Goal: Task Accomplishment & Management: Manage account settings

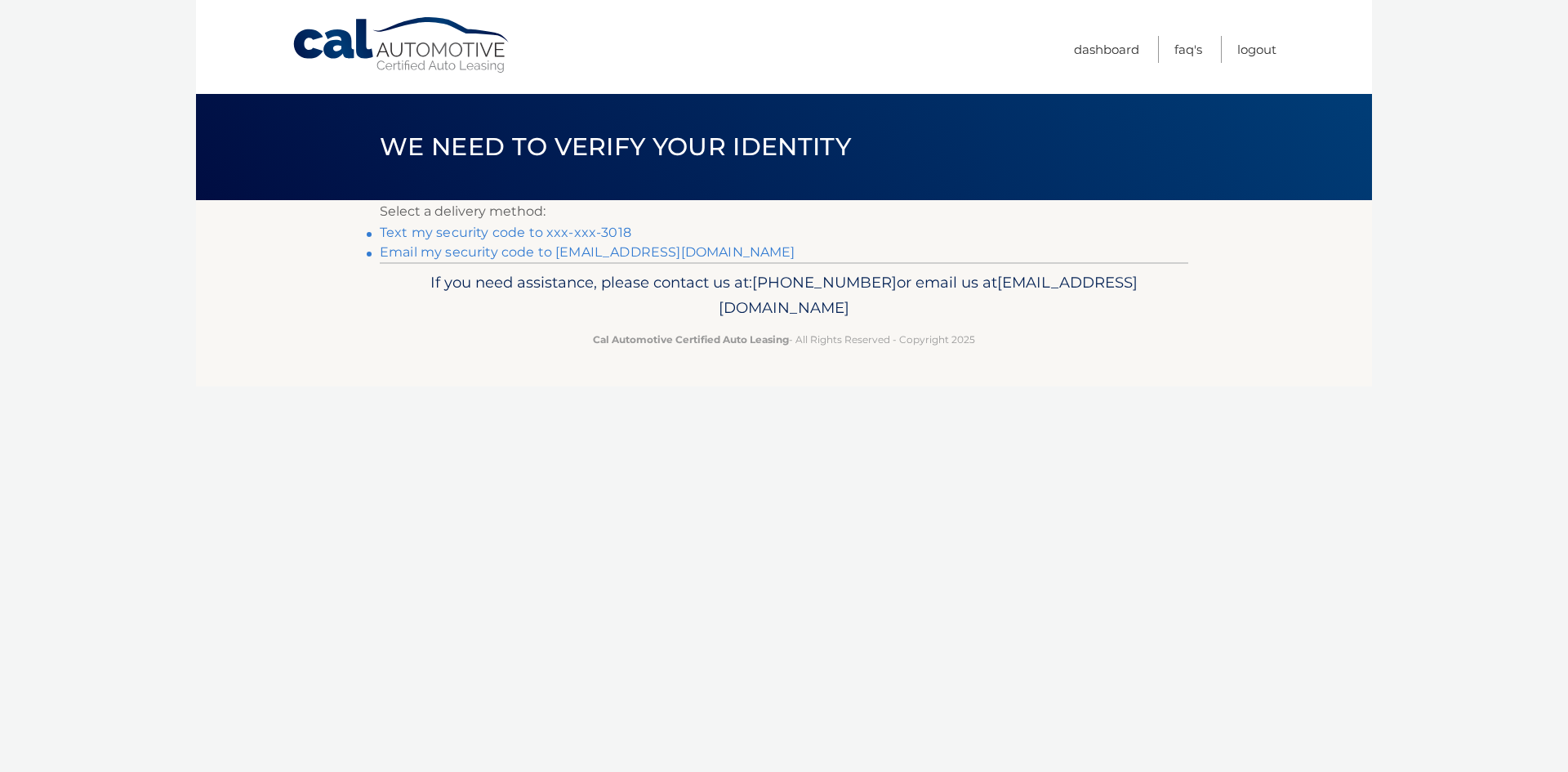
click at [572, 234] on link "Text my security code to xxx-xxx-3018" at bounding box center [506, 233] width 251 height 16
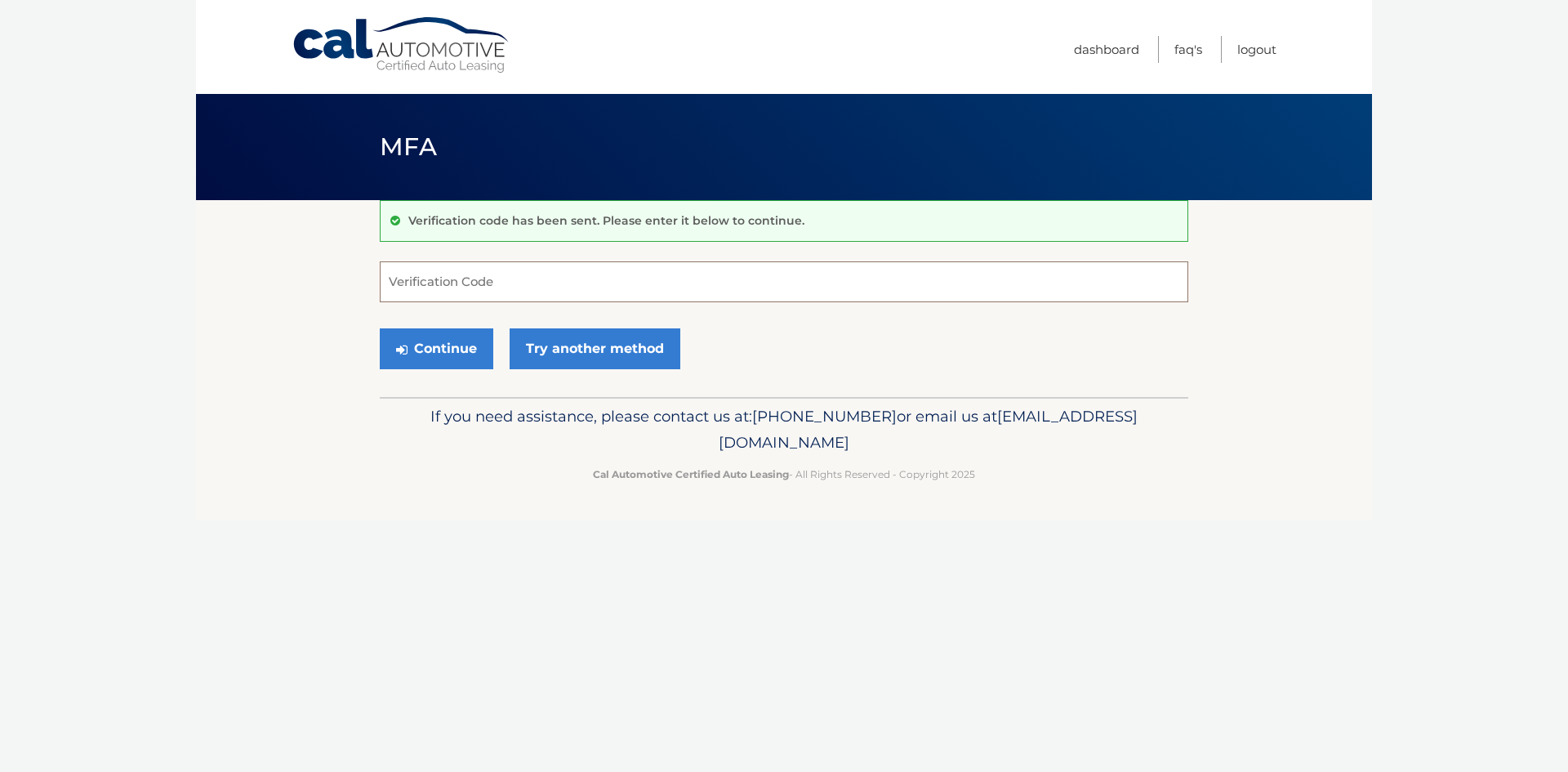
click at [490, 281] on input "Verification Code" at bounding box center [784, 281] width 808 height 41
click at [490, 282] on input "Verification Code" at bounding box center [784, 281] width 808 height 41
click at [490, 284] on input "Verification Code" at bounding box center [784, 281] width 808 height 41
type input "382977"
click at [419, 347] on button "Continue" at bounding box center [436, 348] width 114 height 41
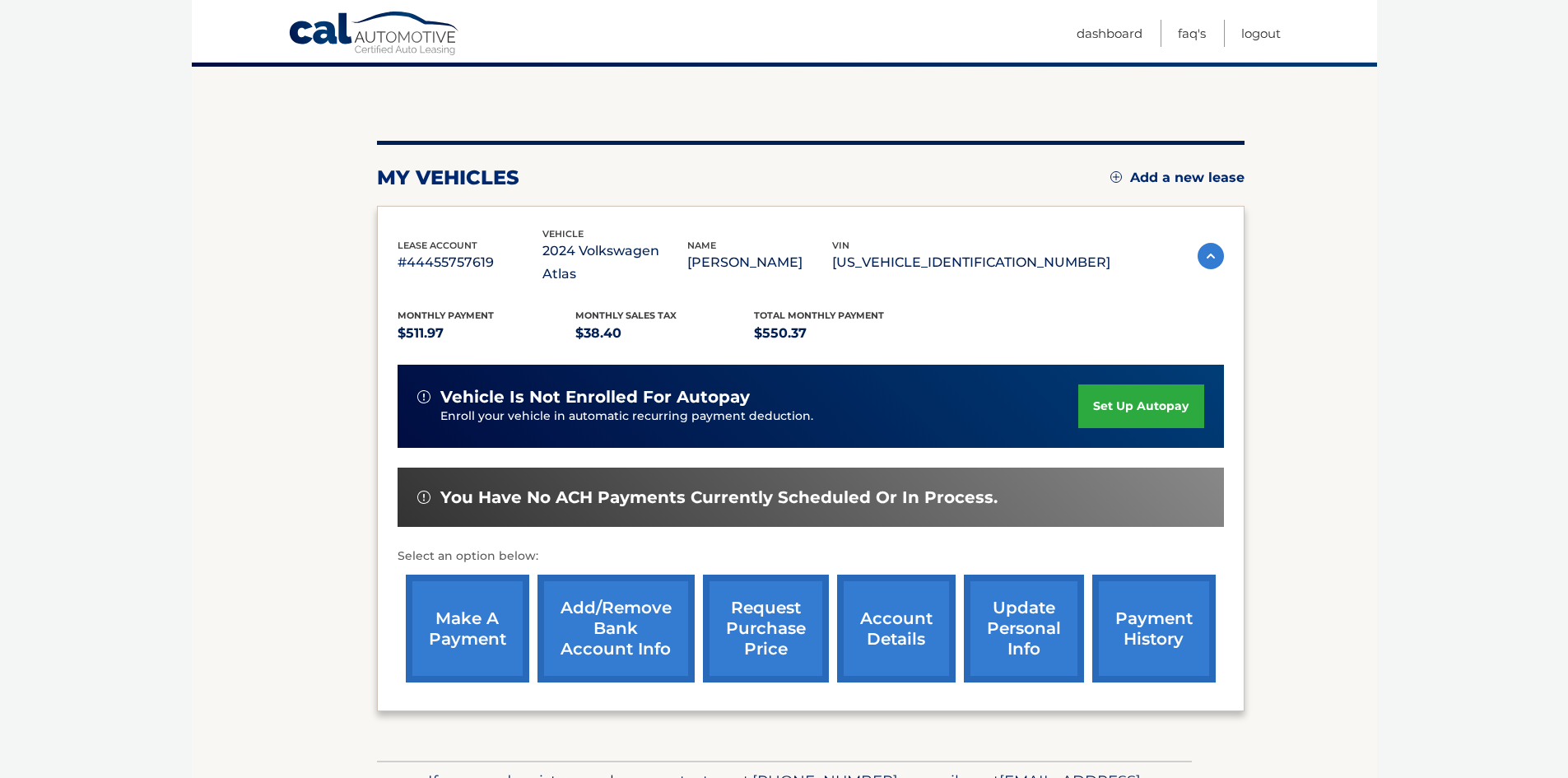
scroll to position [165, 0]
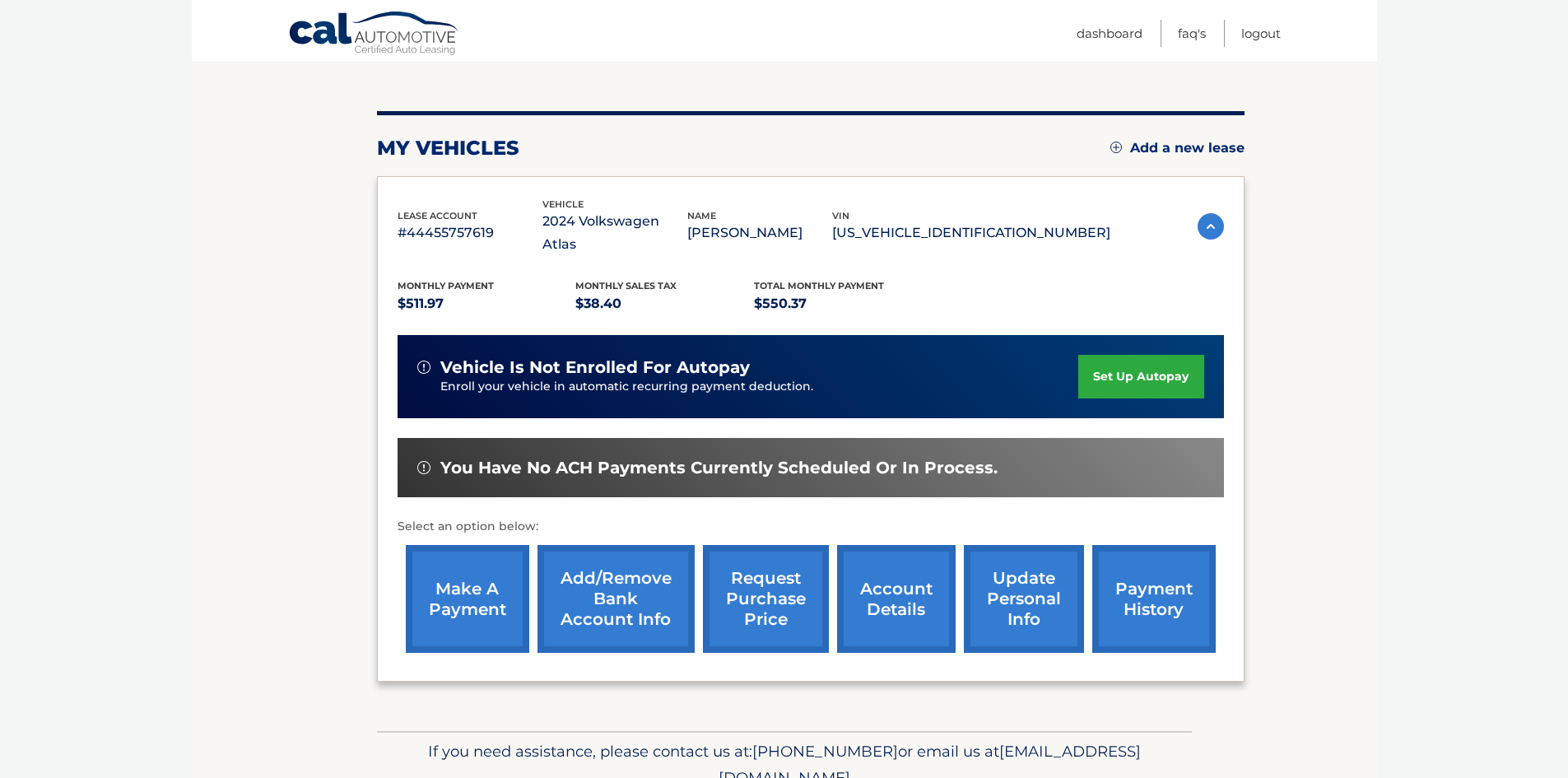
click at [450, 584] on link "make a payment" at bounding box center [468, 598] width 124 height 108
click at [1136, 559] on link "payment history" at bounding box center [1154, 598] width 124 height 108
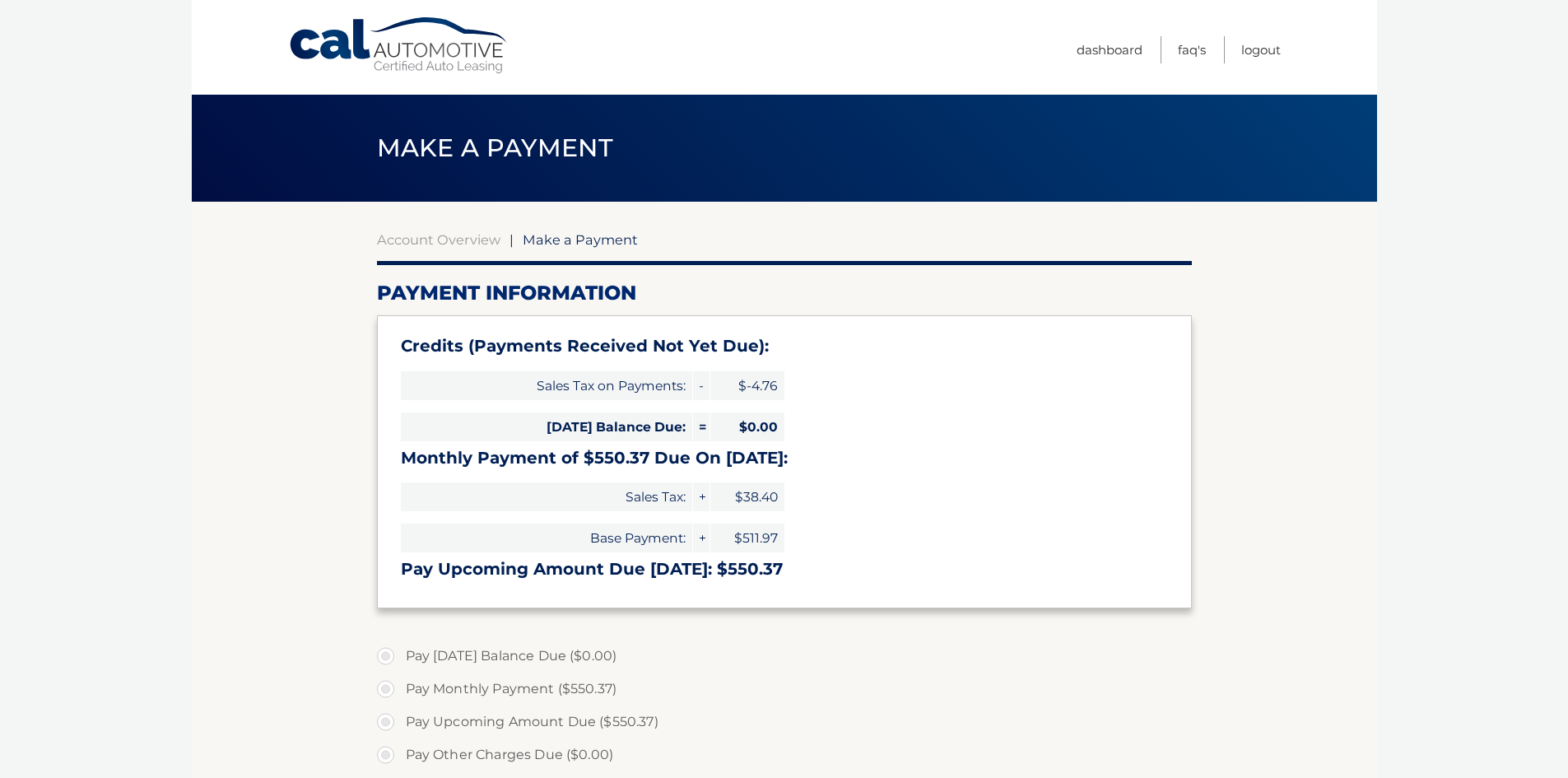
select select "ZmU1ZTZiMDQtZDVkOS00MmMwLWE0MDMtZWU5NTMyNjlhNWZk"
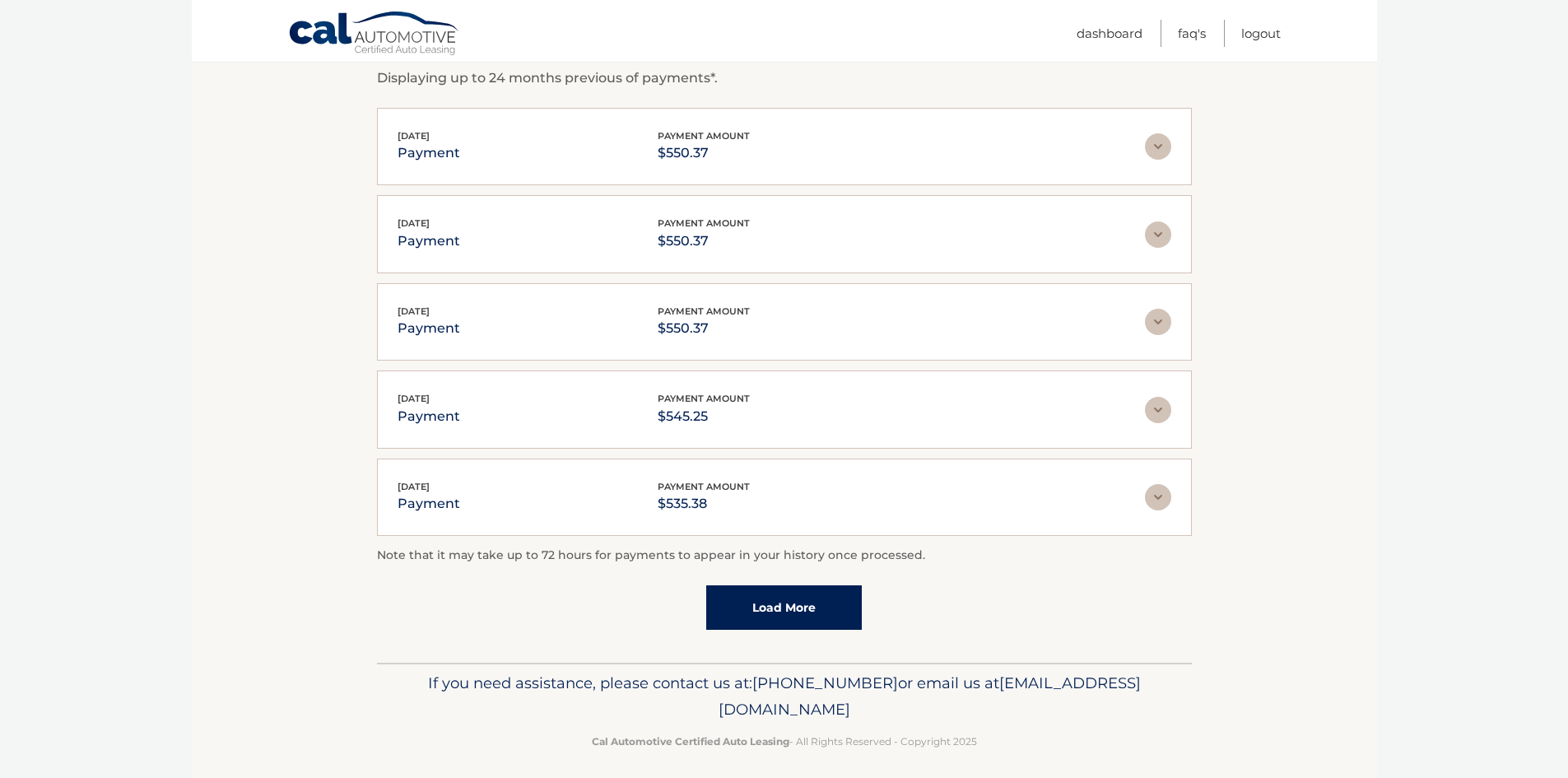
scroll to position [304, 0]
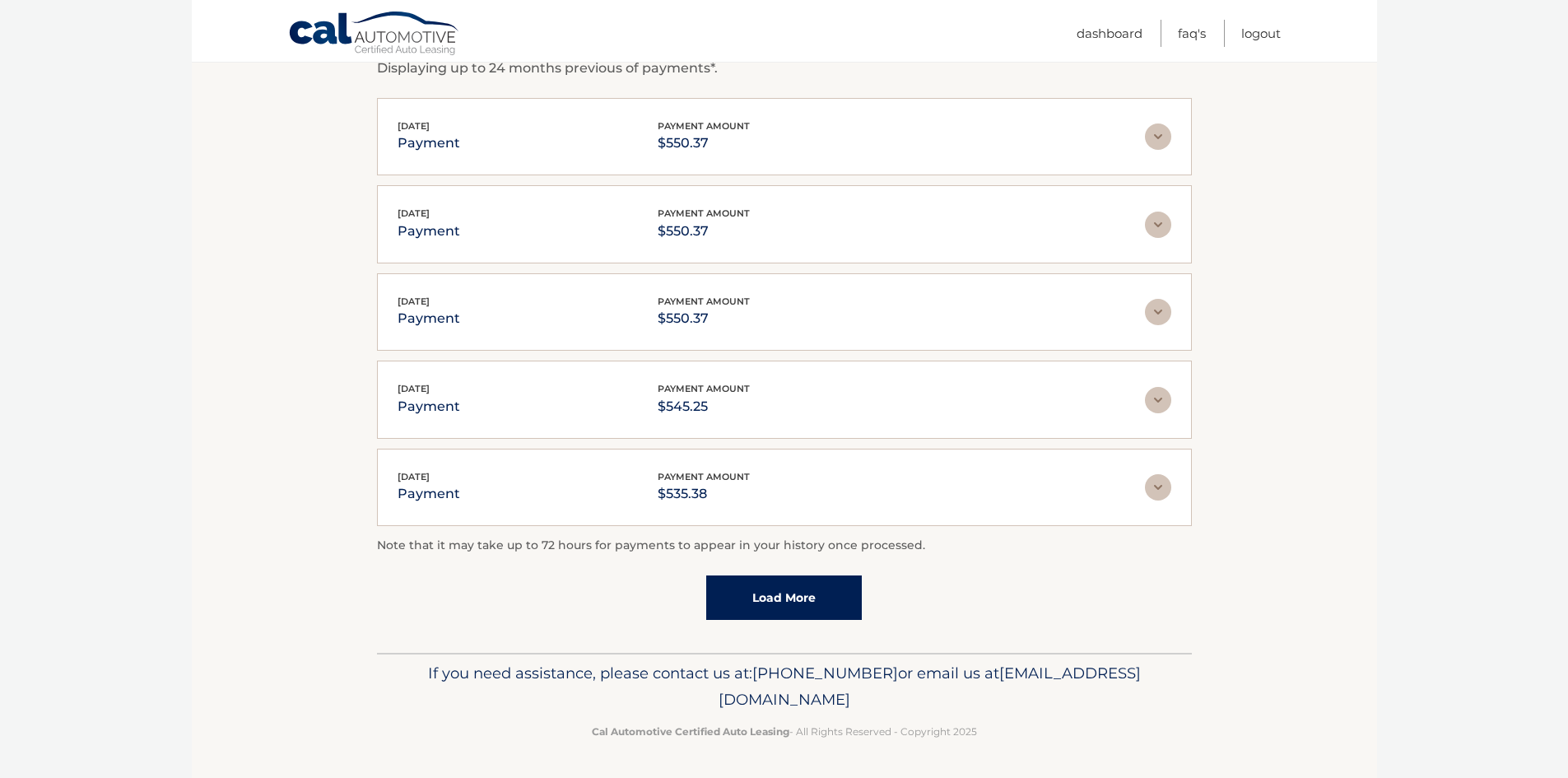
click at [799, 583] on link "Load More" at bounding box center [784, 597] width 156 height 45
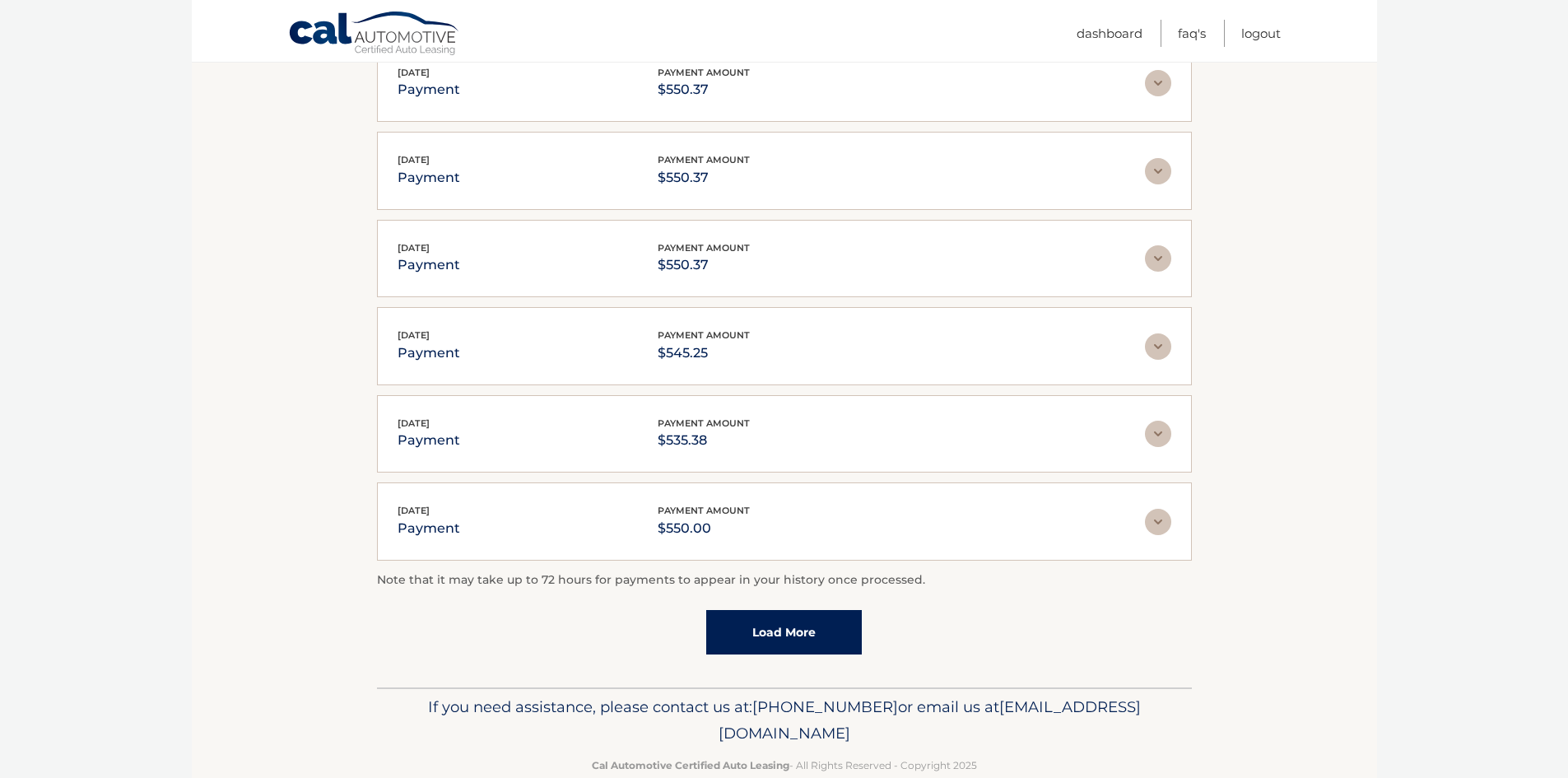
scroll to position [392, 0]
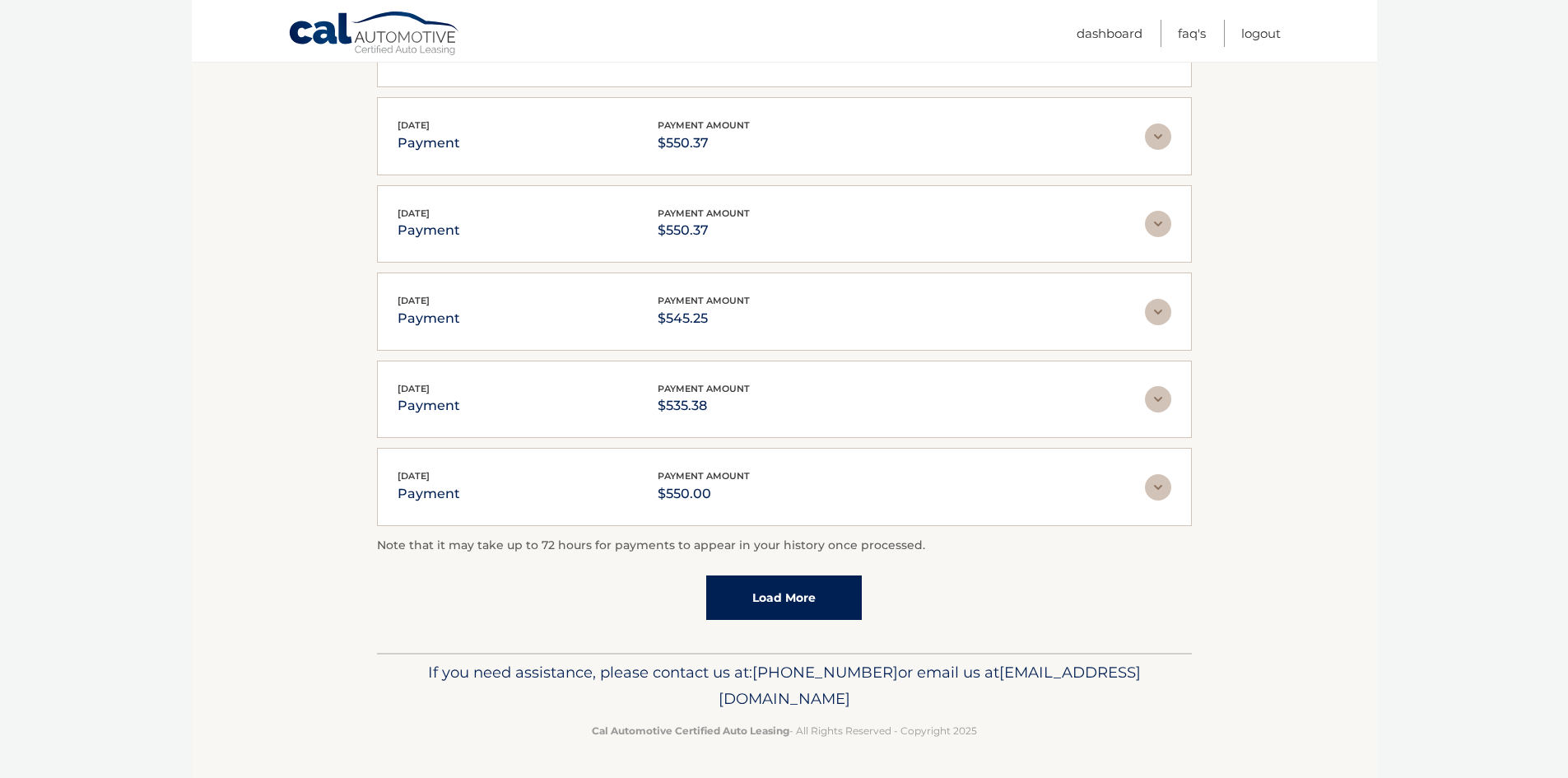
click at [749, 593] on link "Load More" at bounding box center [784, 597] width 156 height 45
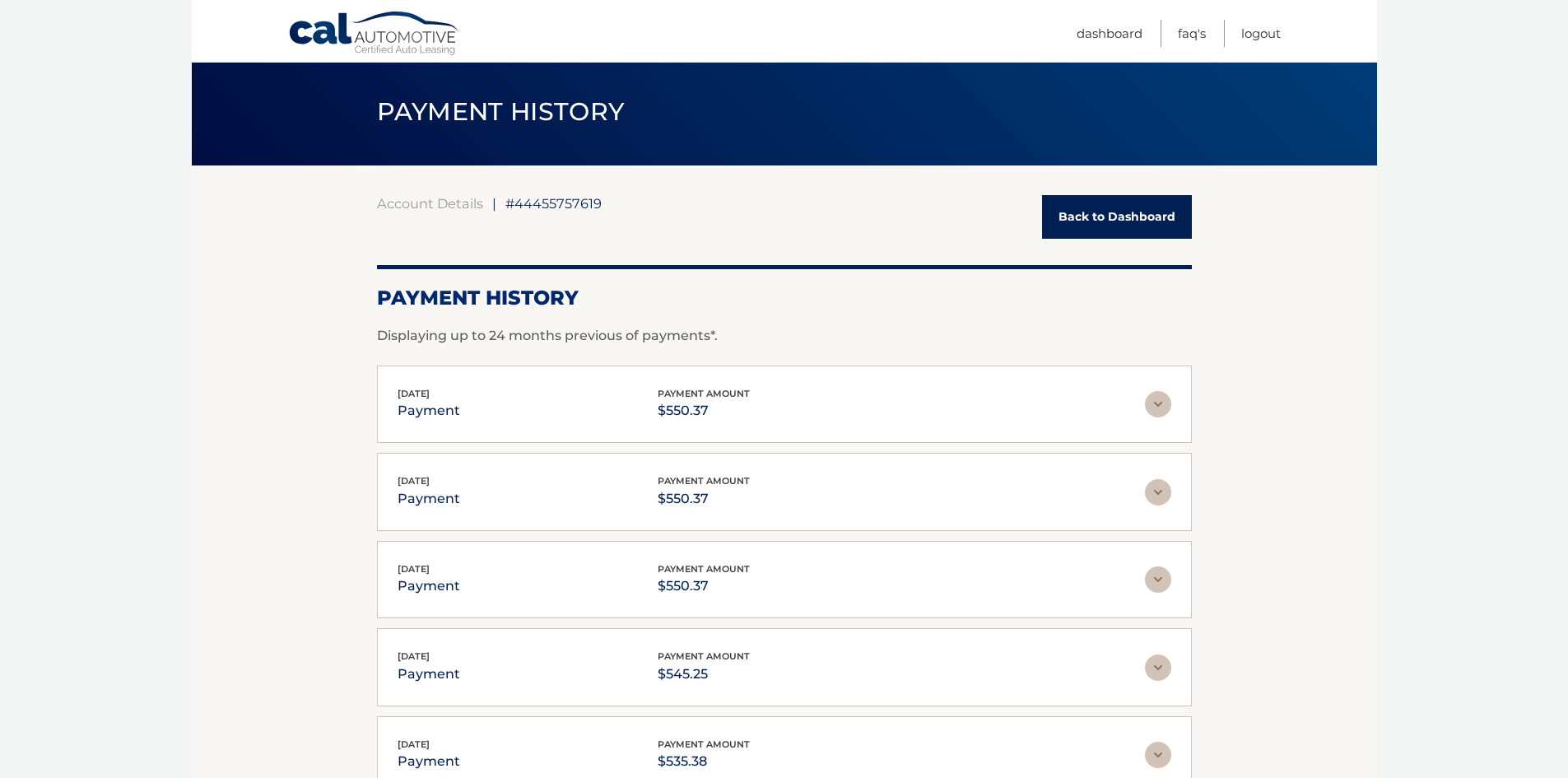
scroll to position [0, 0]
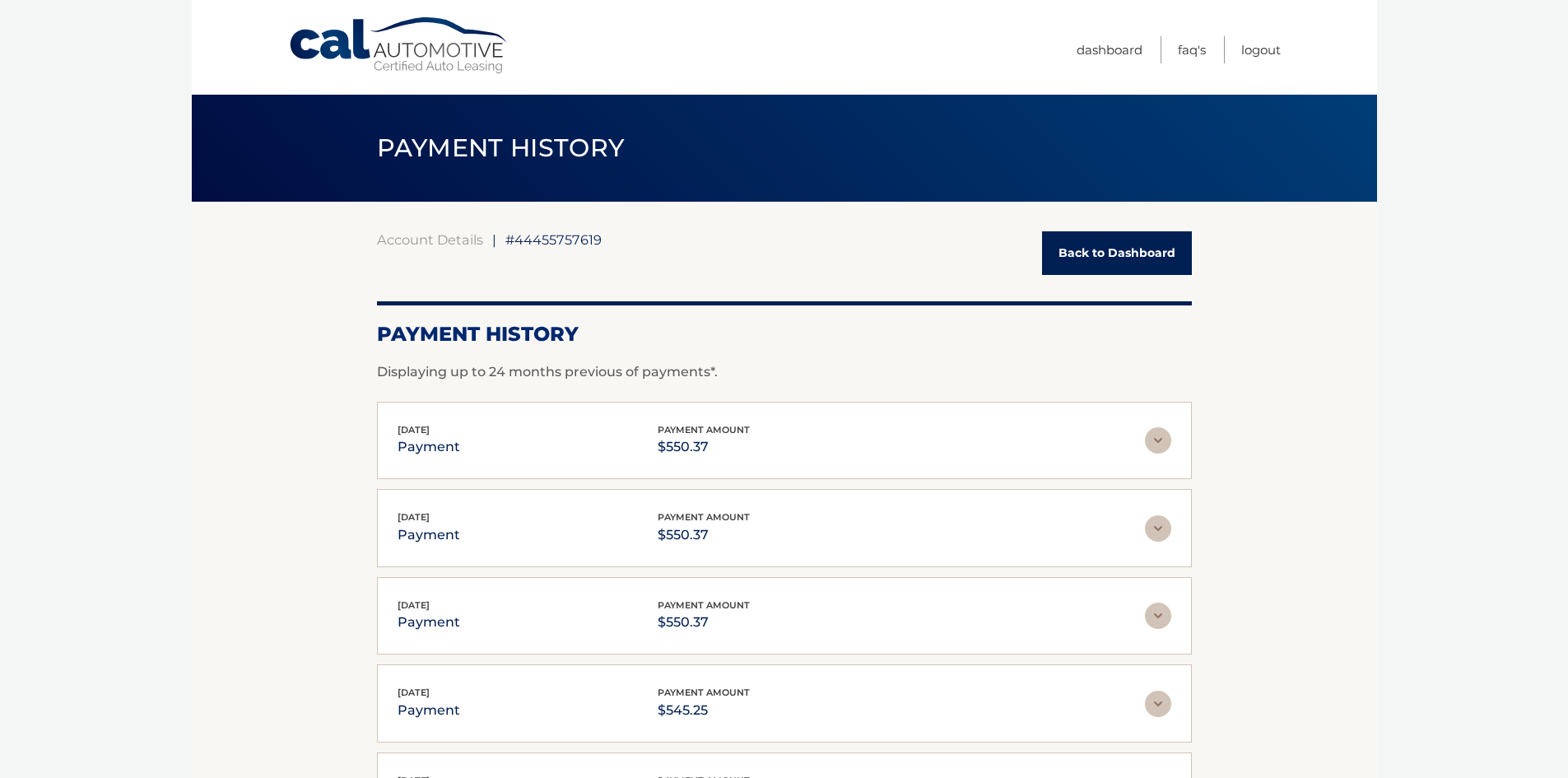
click at [1133, 249] on link "Back to Dashboard" at bounding box center [1117, 253] width 150 height 44
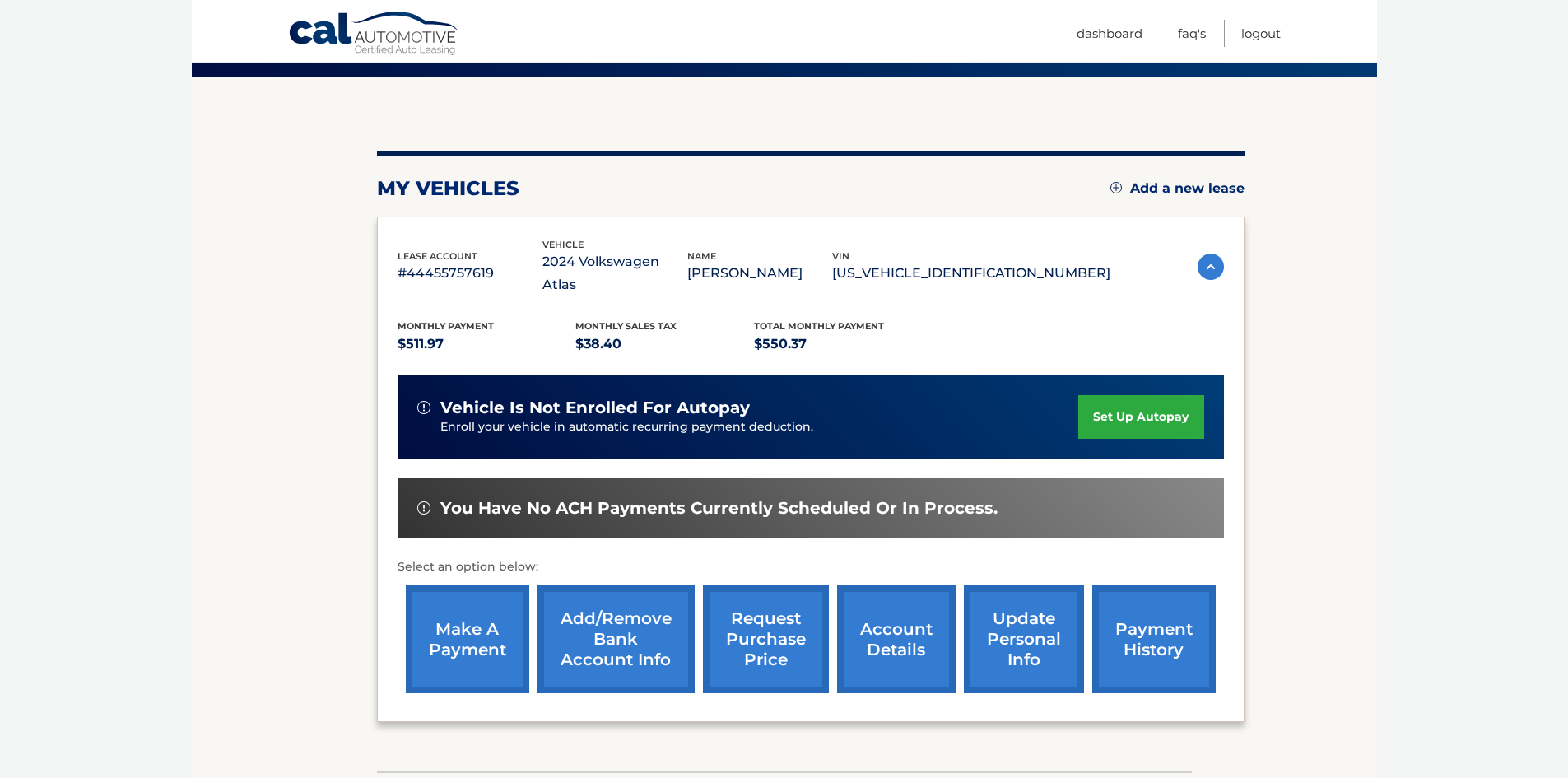
scroll to position [165, 0]
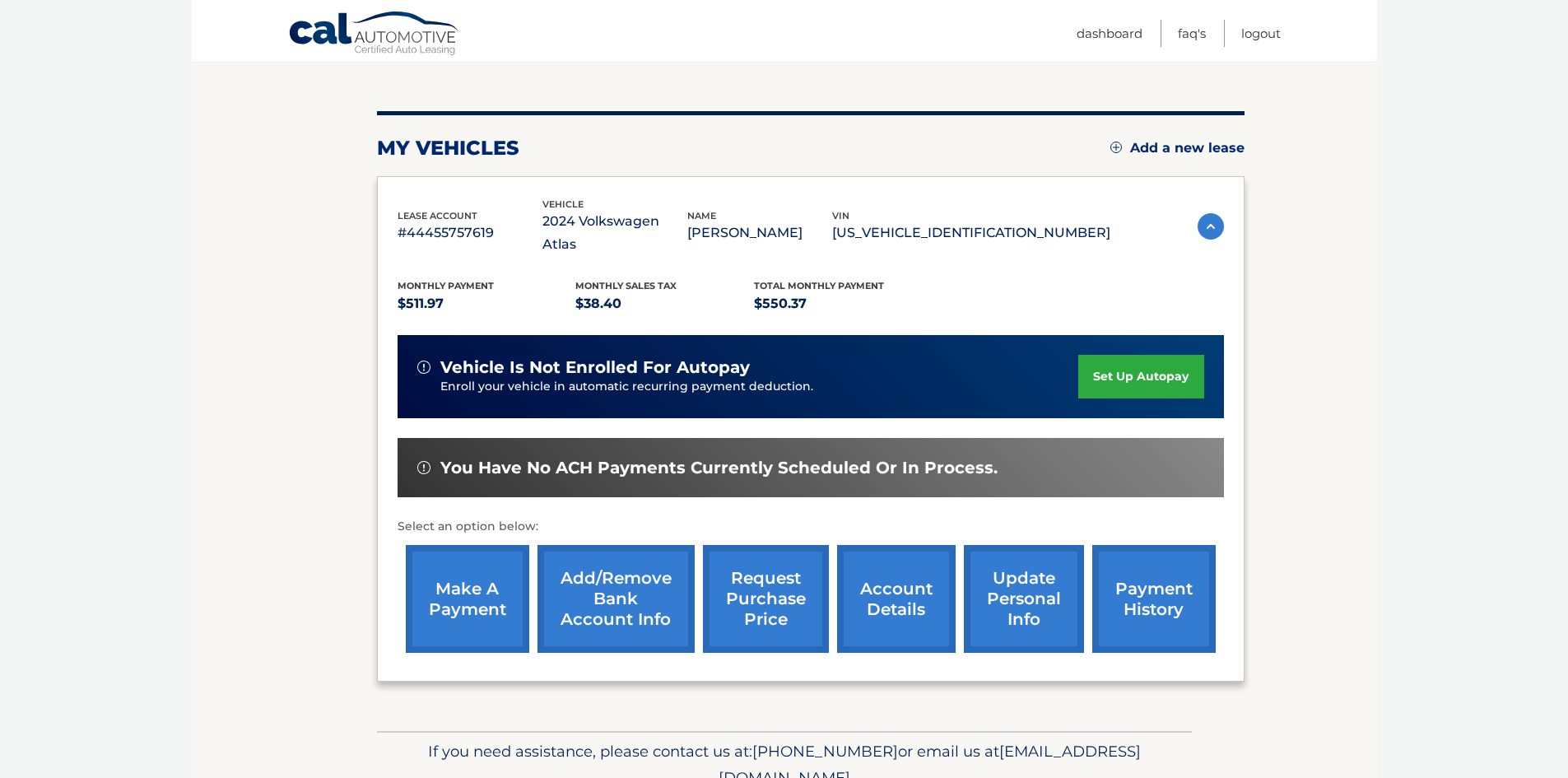
click at [922, 578] on link "account details" at bounding box center [896, 598] width 119 height 108
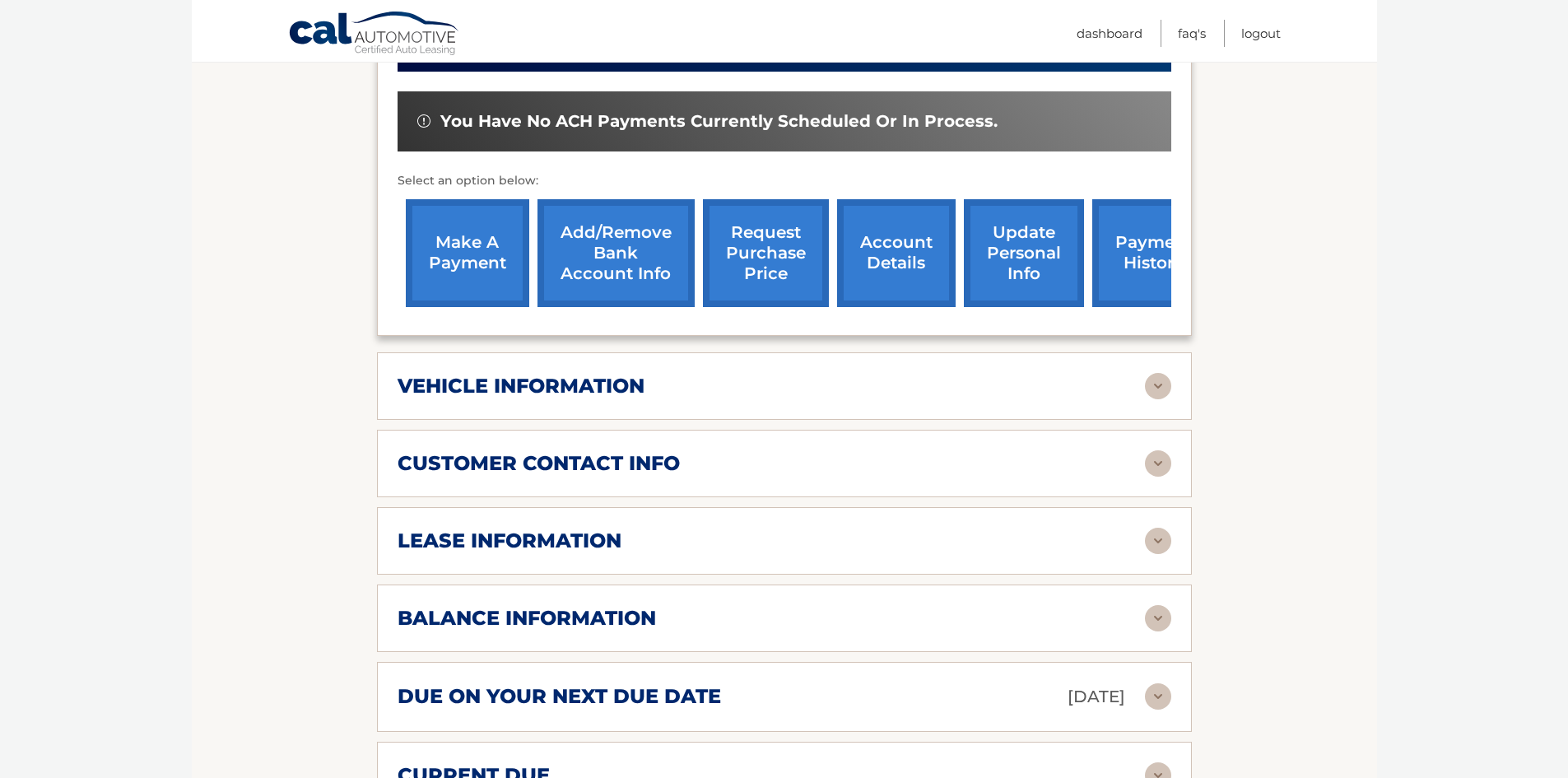
scroll to position [577, 0]
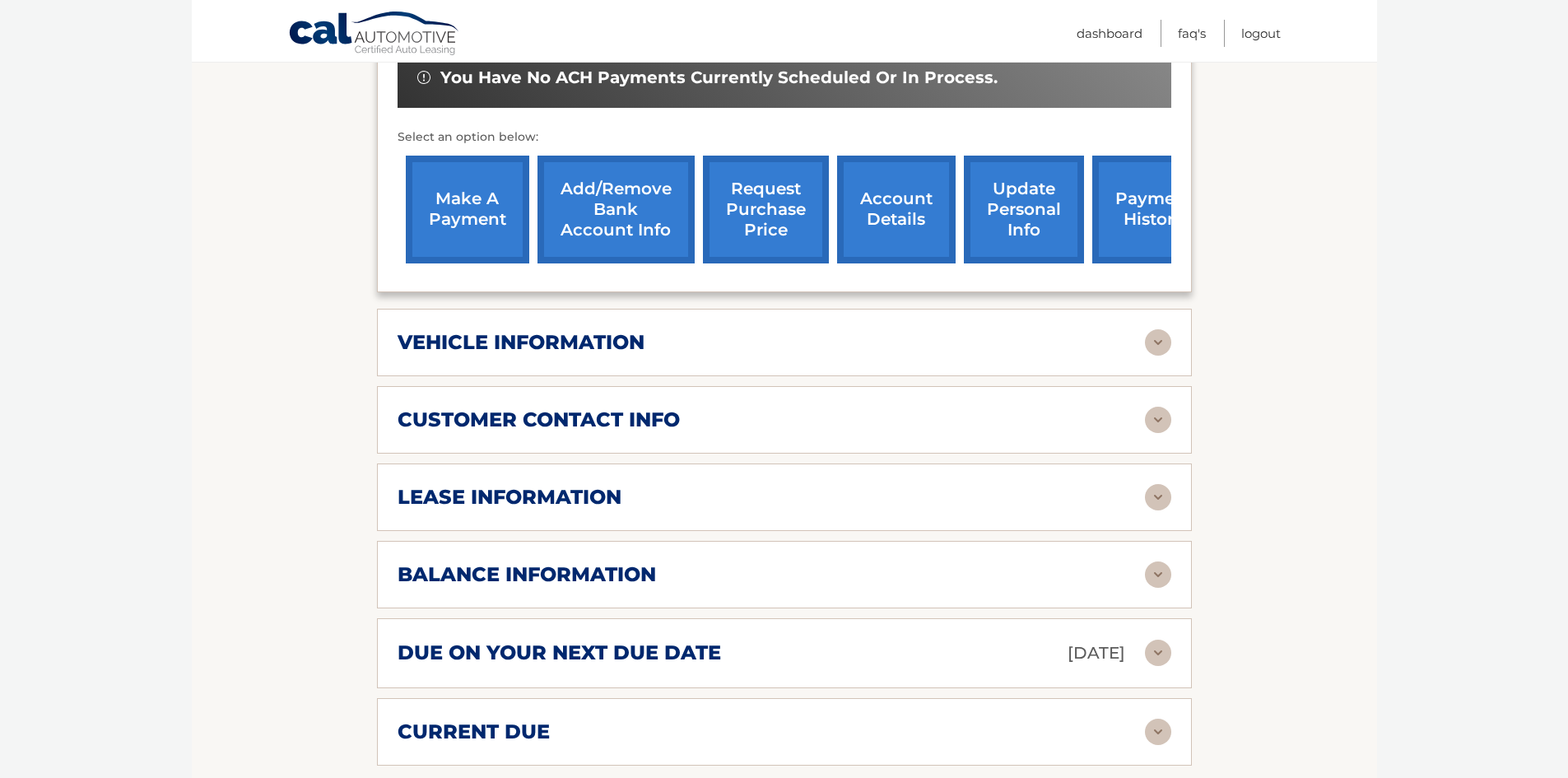
click at [1168, 484] on img at bounding box center [1158, 497] width 26 height 26
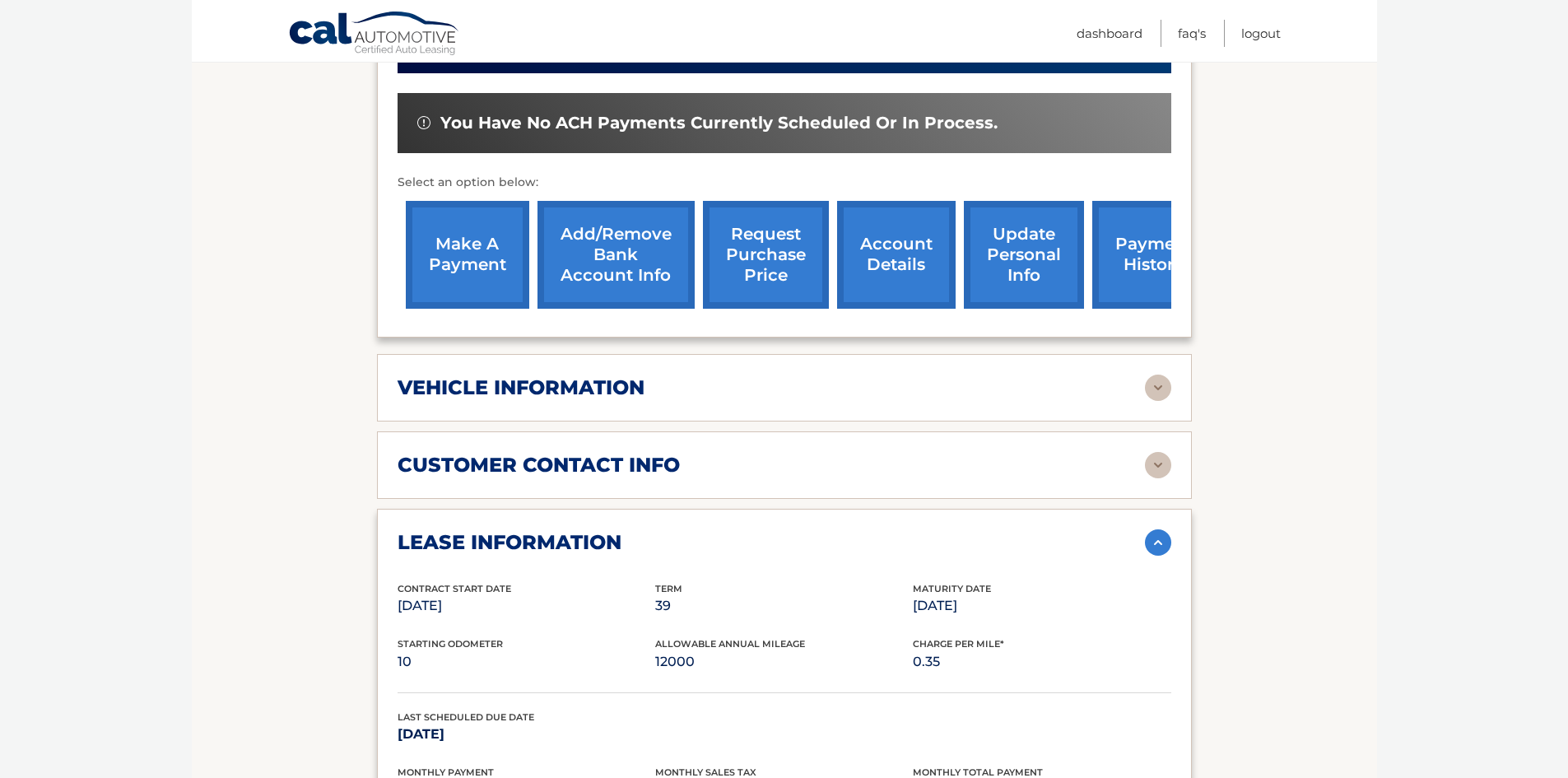
scroll to position [494, 0]
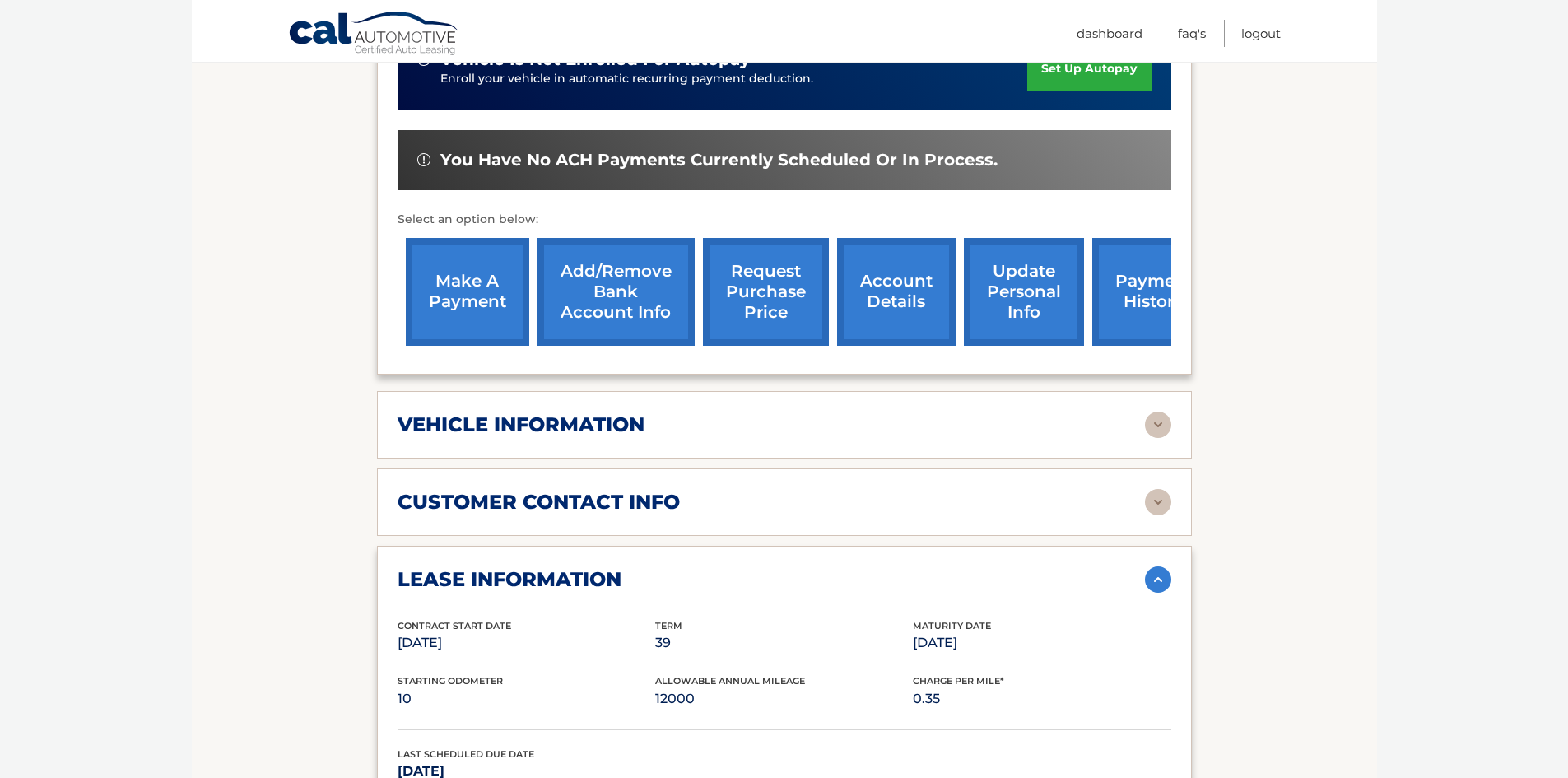
click at [893, 289] on link "account details" at bounding box center [896, 292] width 119 height 108
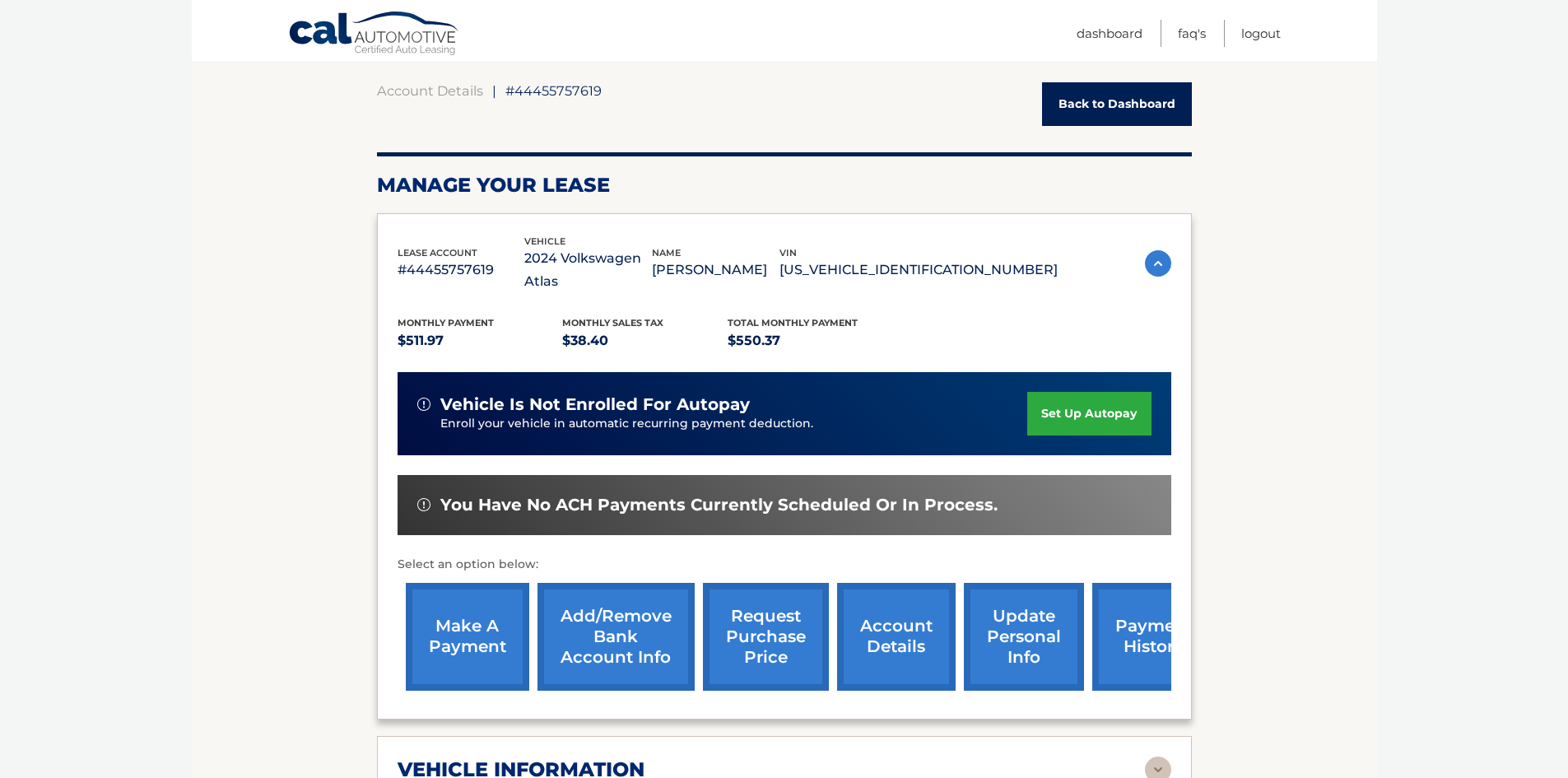
scroll to position [165, 0]
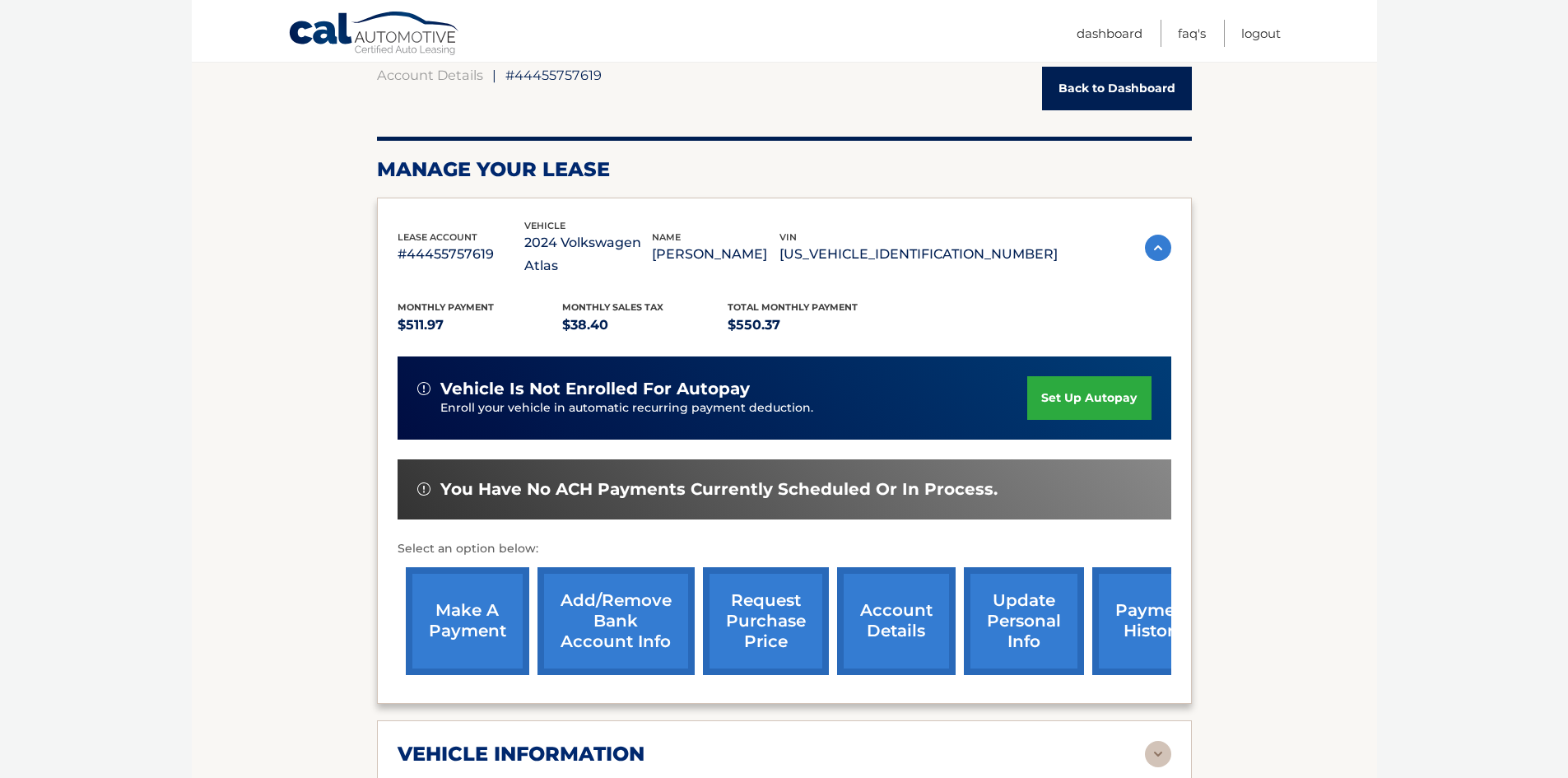
click at [1137, 586] on link "payment history" at bounding box center [1154, 621] width 124 height 108
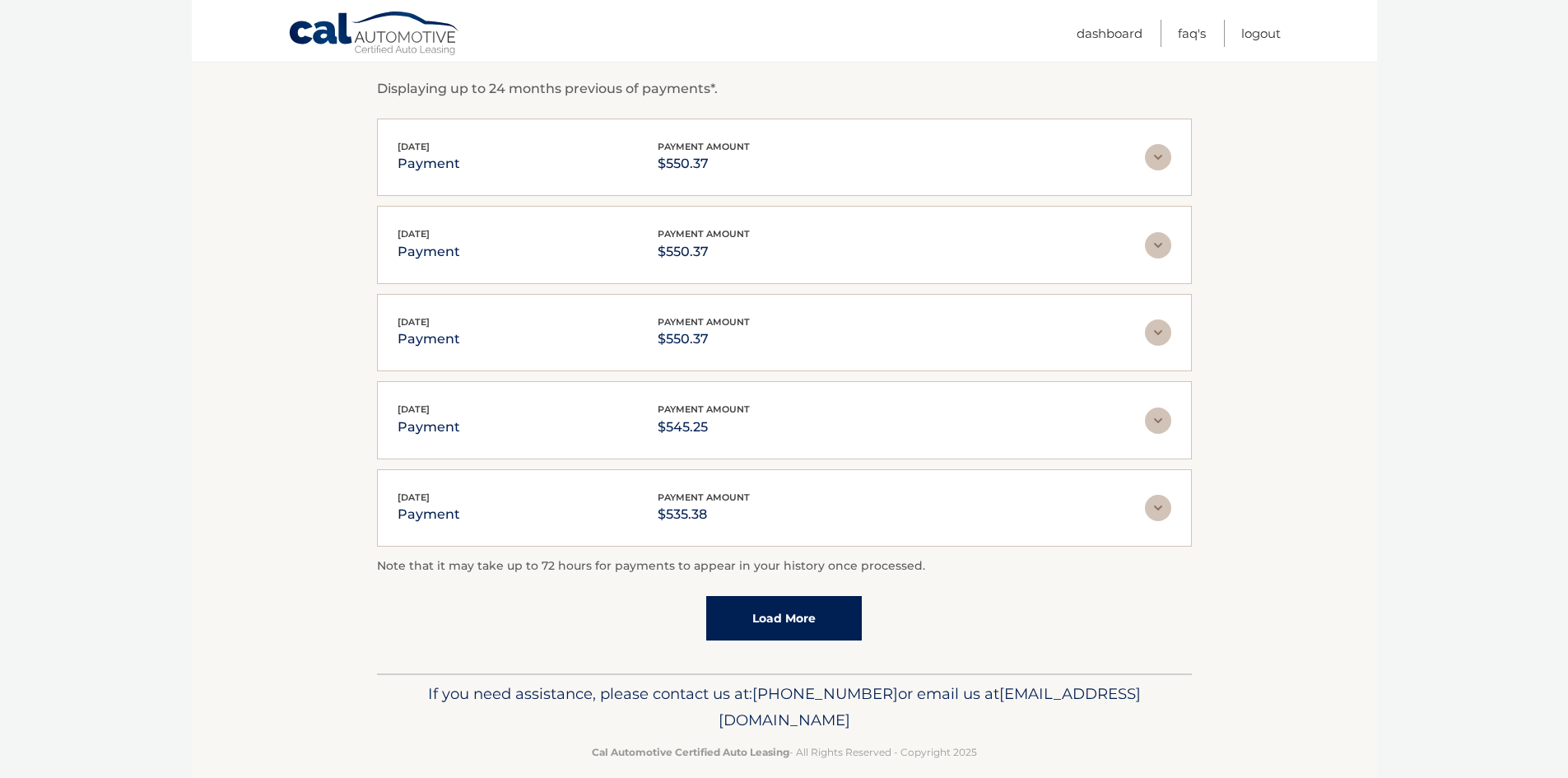
scroll to position [304, 0]
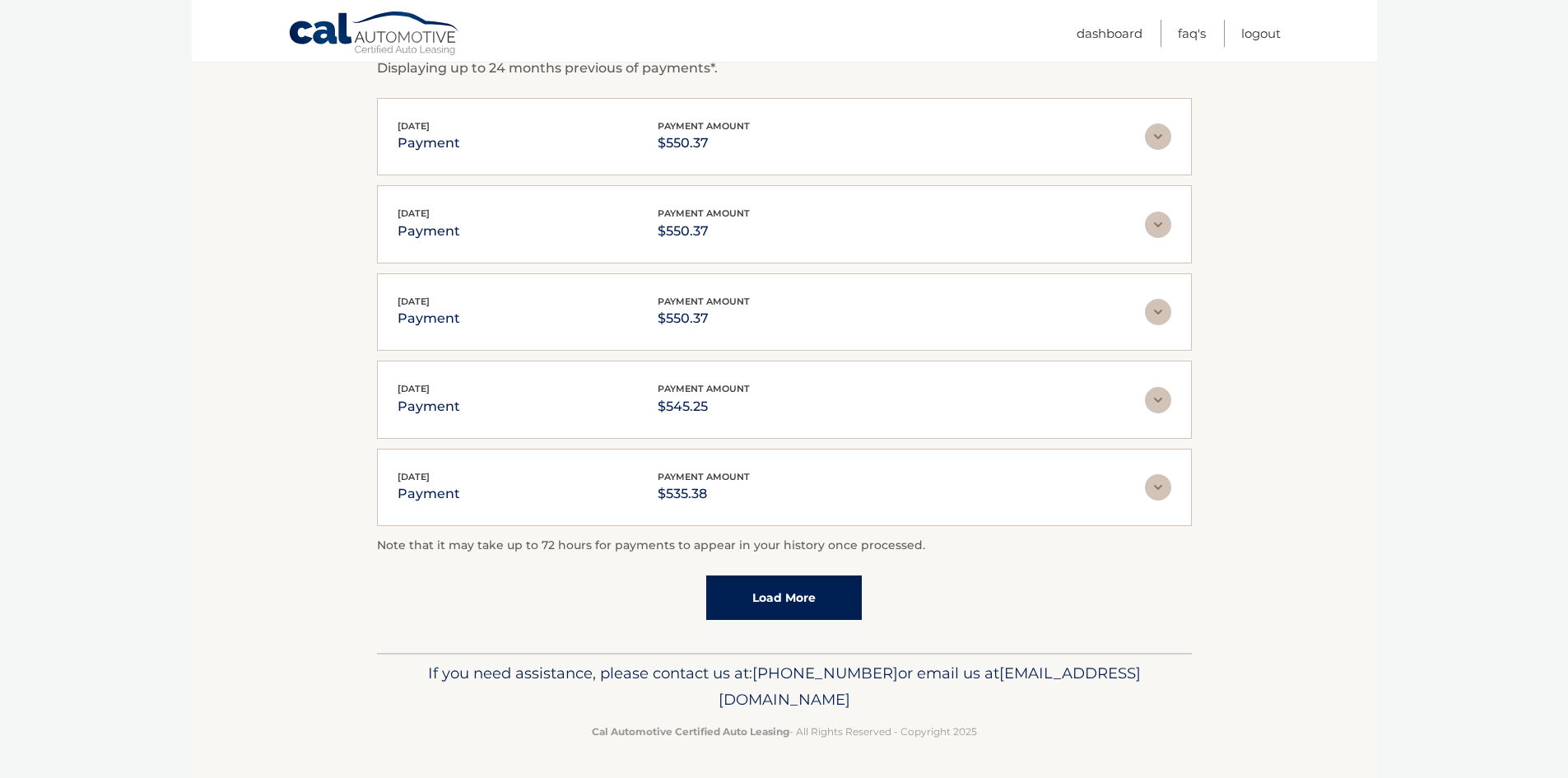
click at [783, 610] on link "Load More" at bounding box center [784, 597] width 156 height 45
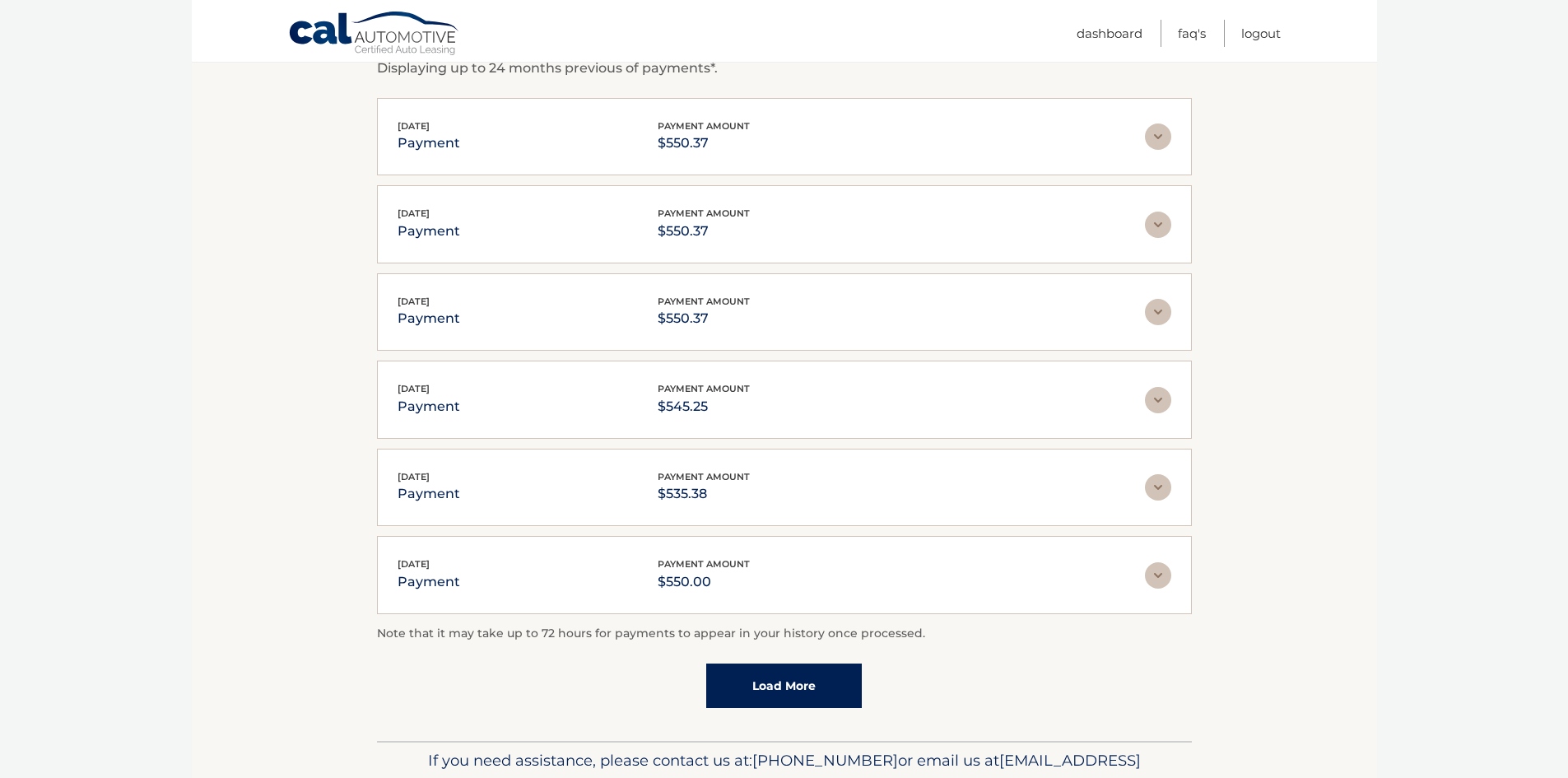
click at [777, 700] on link "Load More" at bounding box center [784, 685] width 156 height 45
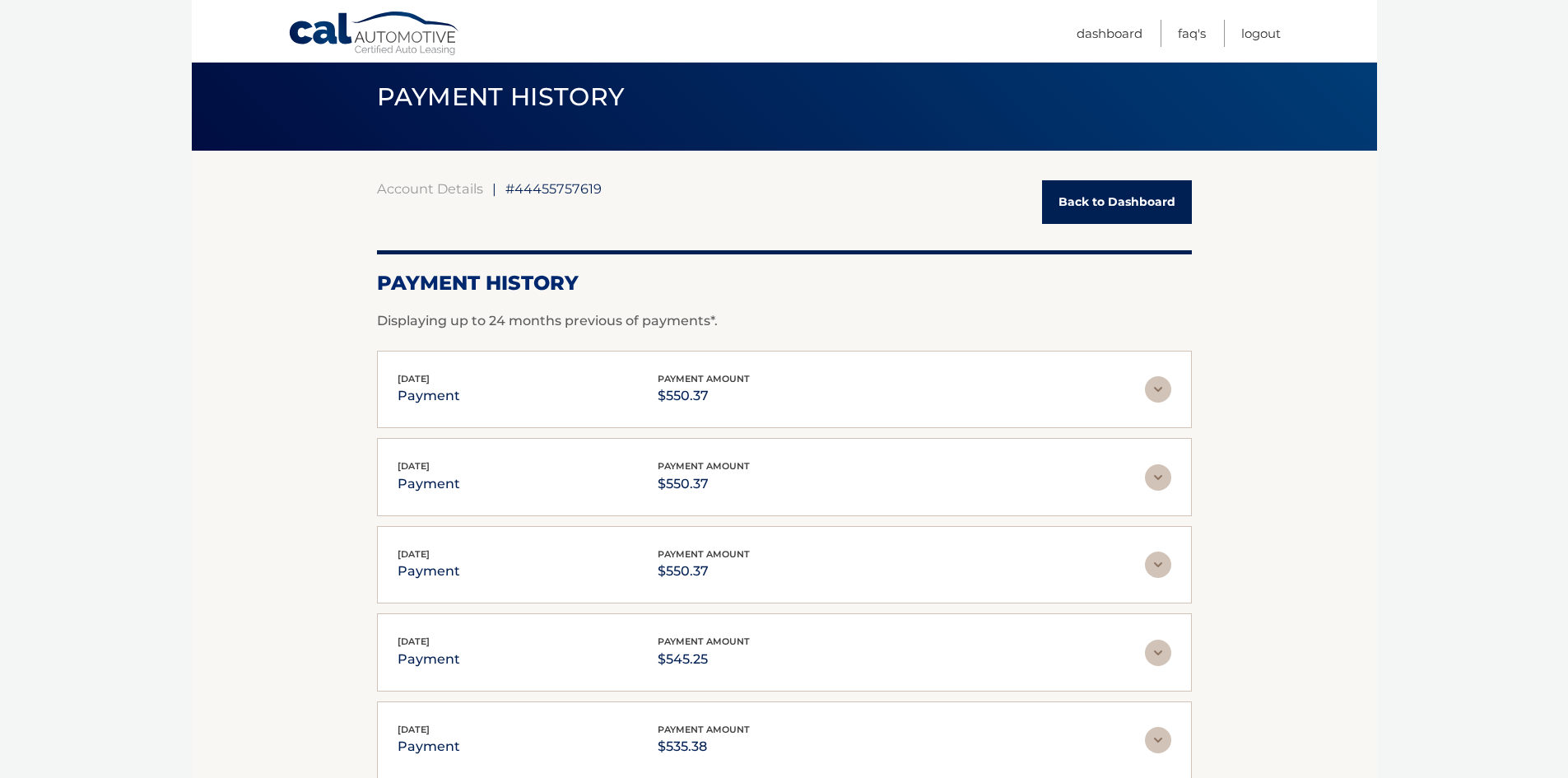
scroll to position [0, 0]
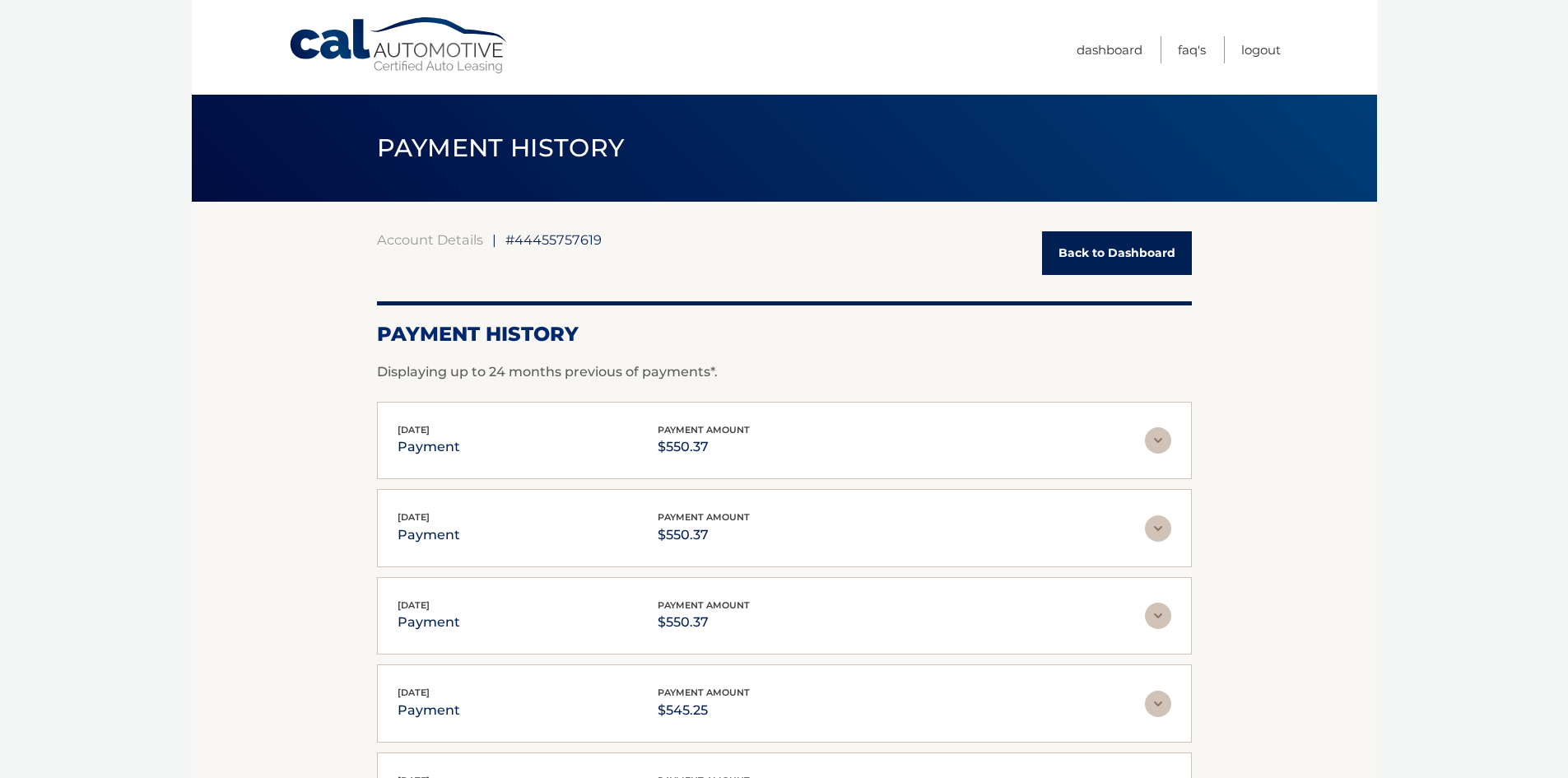
click at [1106, 252] on link "Back to Dashboard" at bounding box center [1117, 253] width 150 height 44
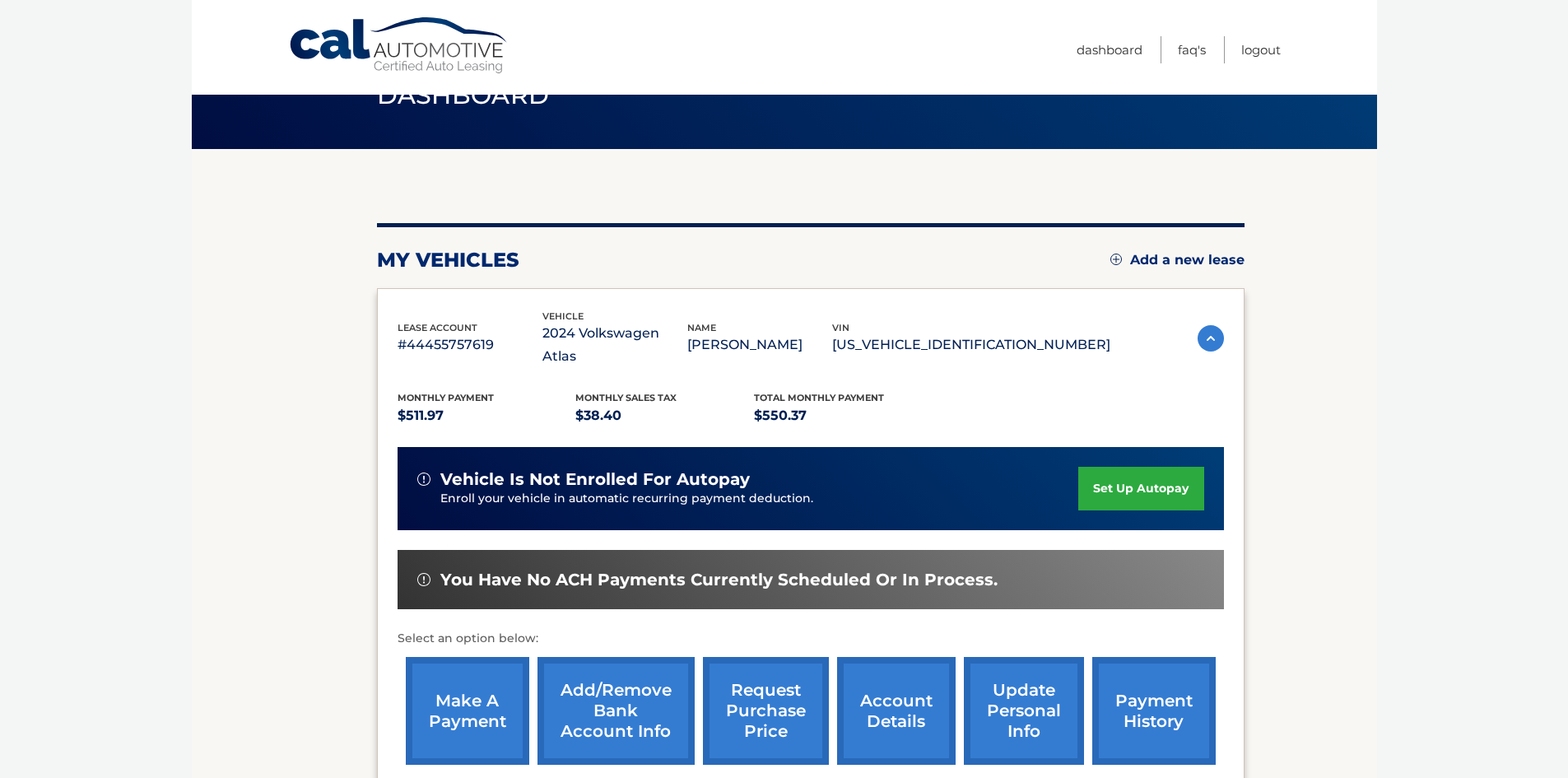
scroll to position [83, 0]
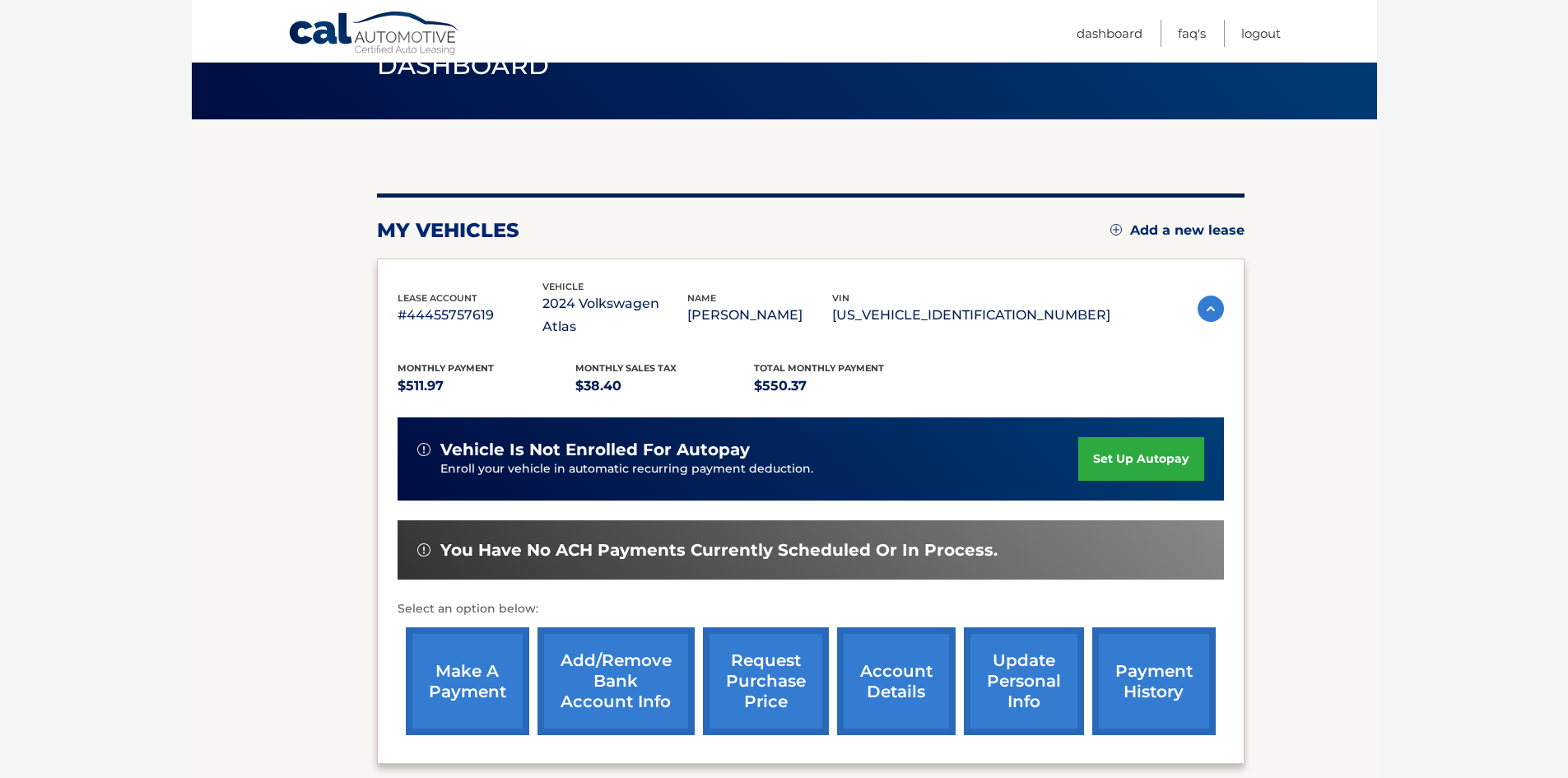
click at [881, 676] on link "account details" at bounding box center [896, 681] width 119 height 108
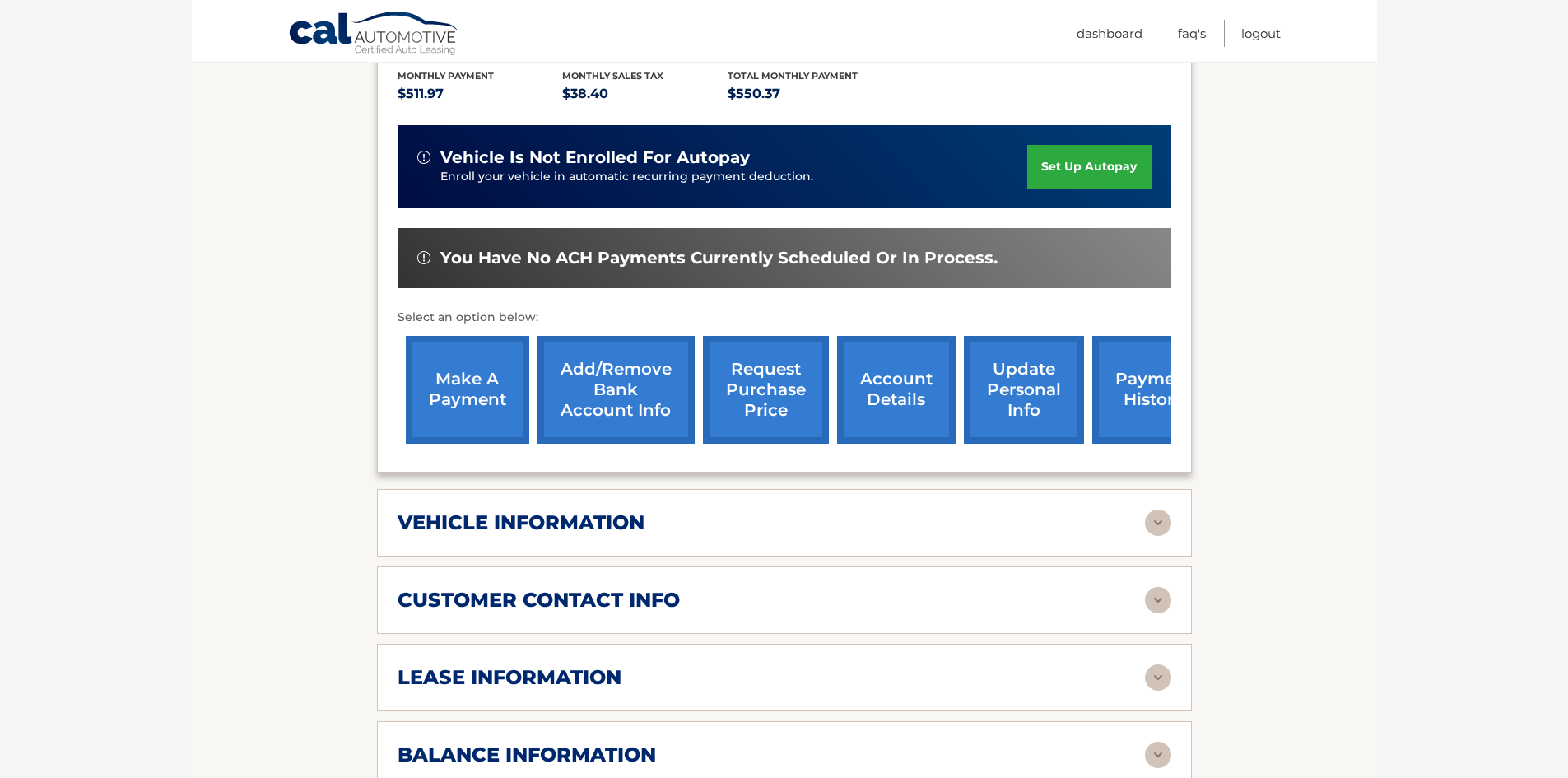
scroll to position [412, 0]
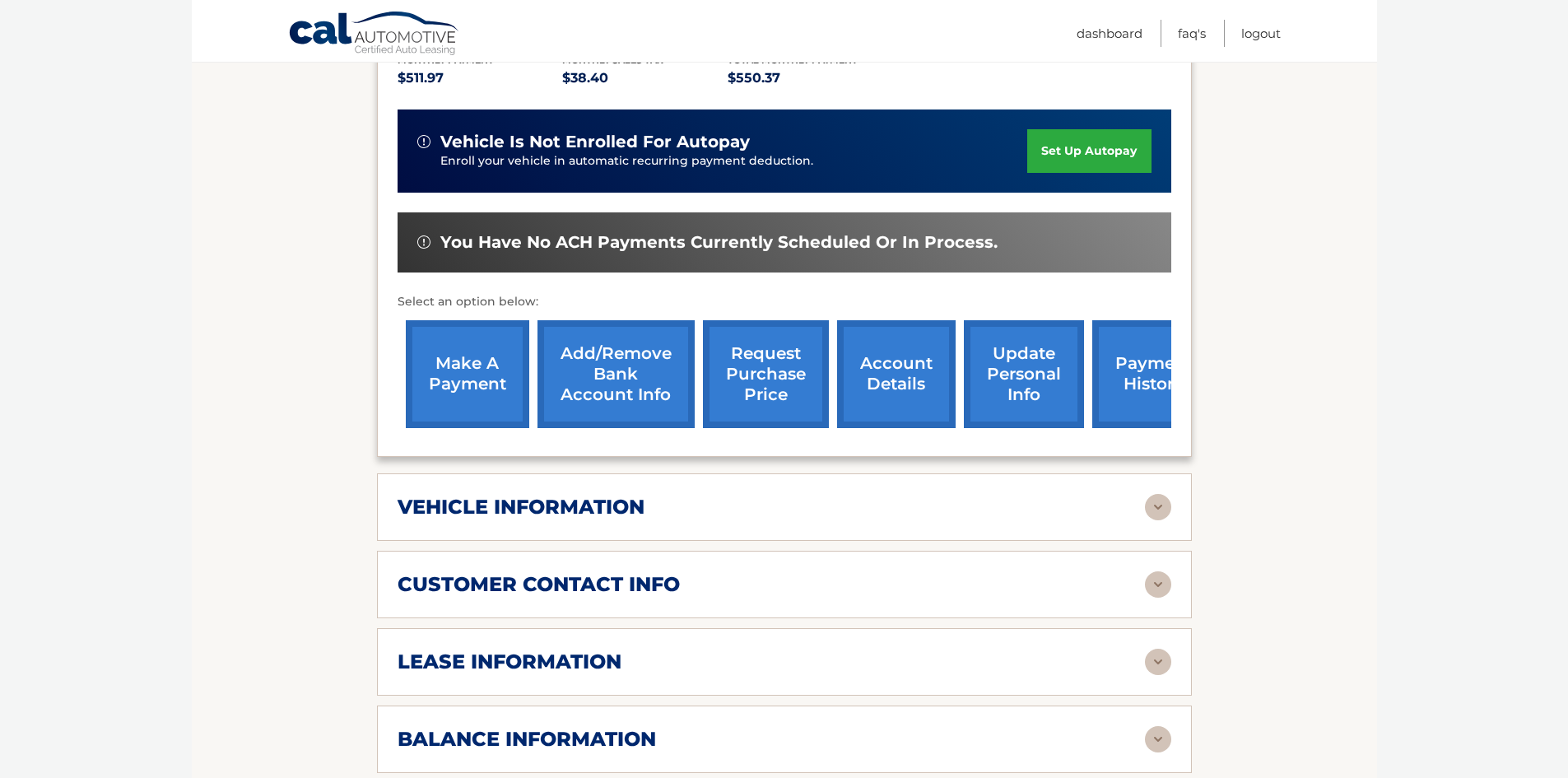
click at [1158, 648] on img at bounding box center [1158, 661] width 26 height 26
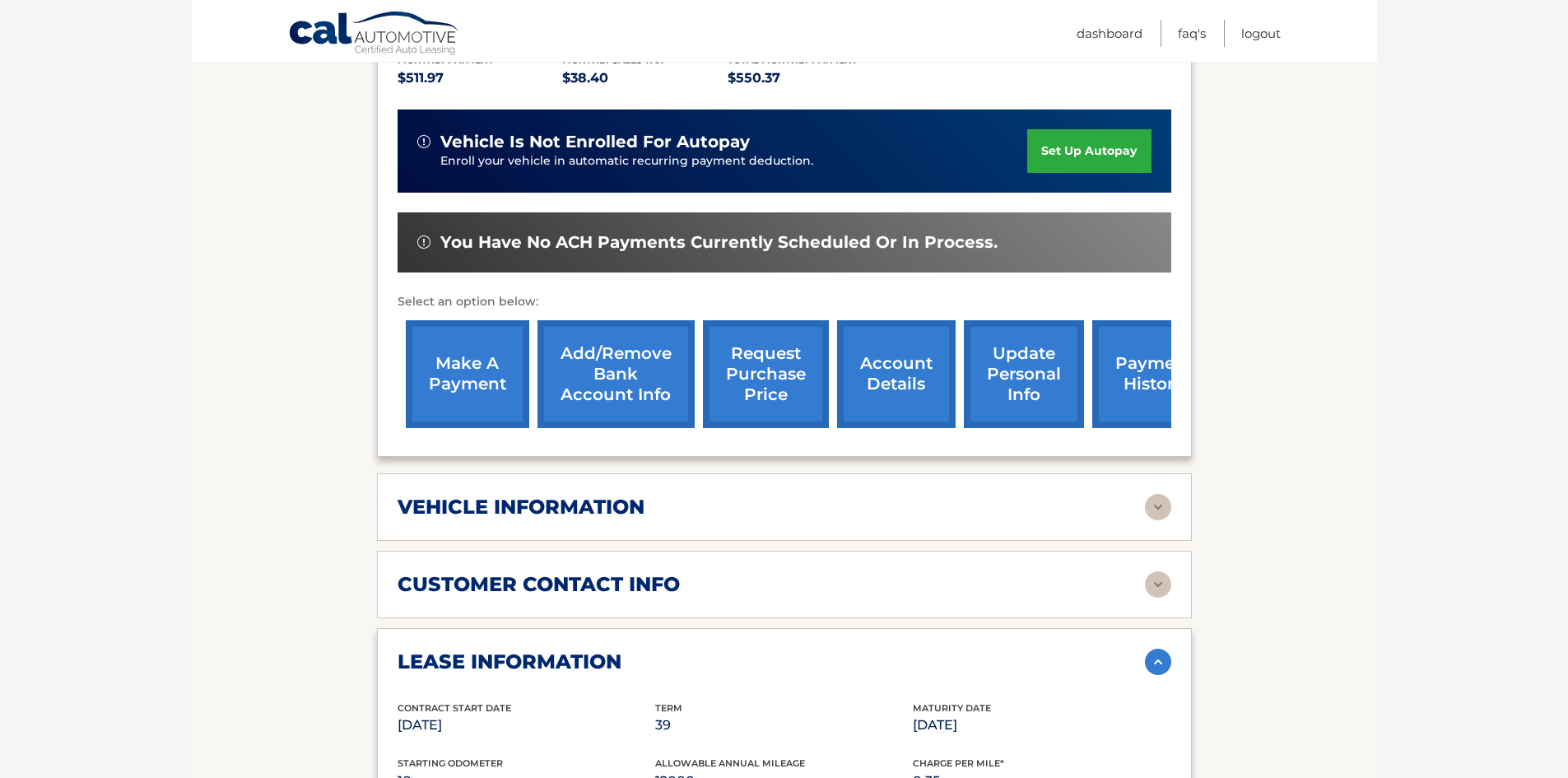
click at [1129, 371] on link "payment history" at bounding box center [1154, 374] width 124 height 108
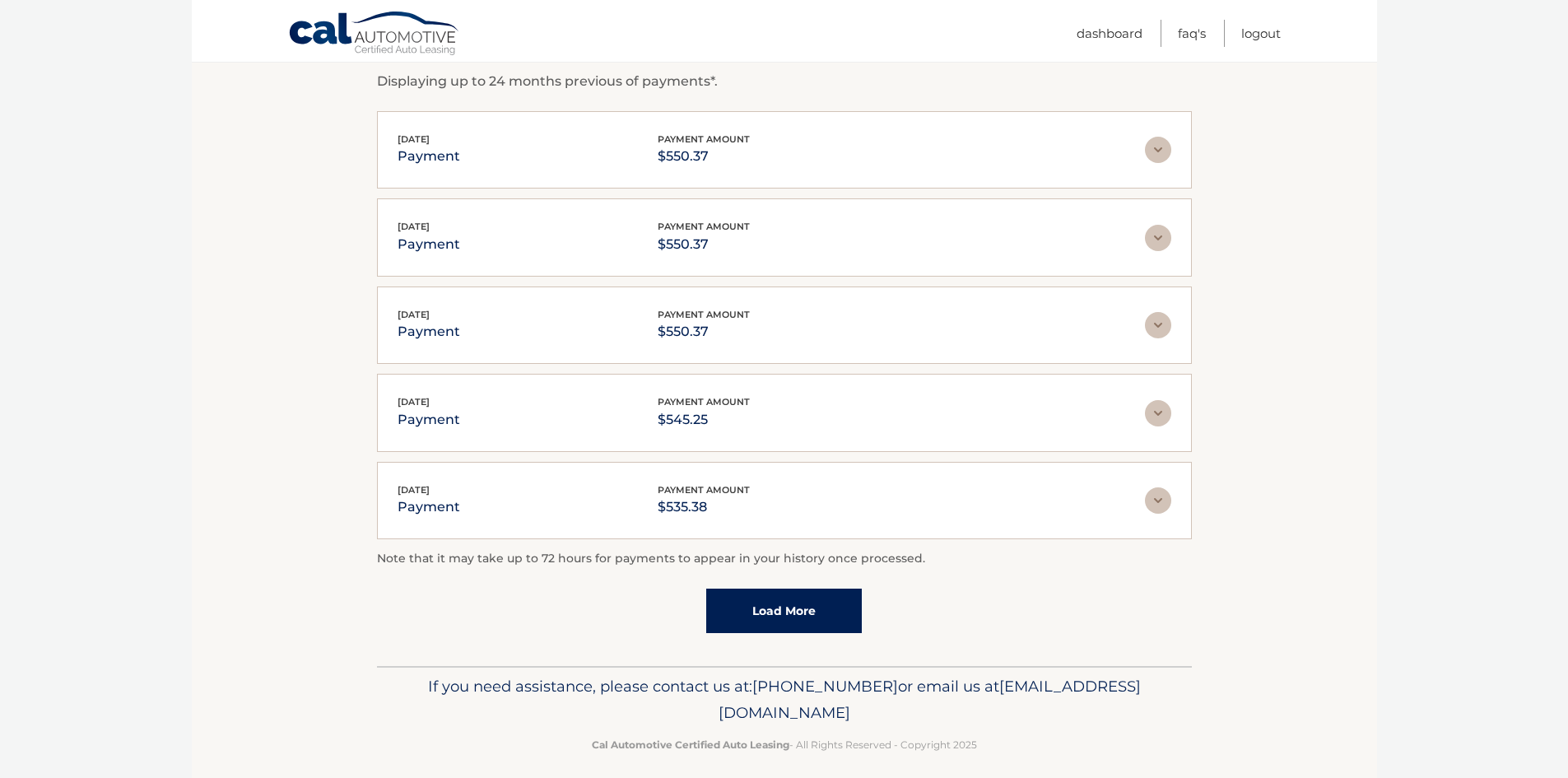
scroll to position [304, 0]
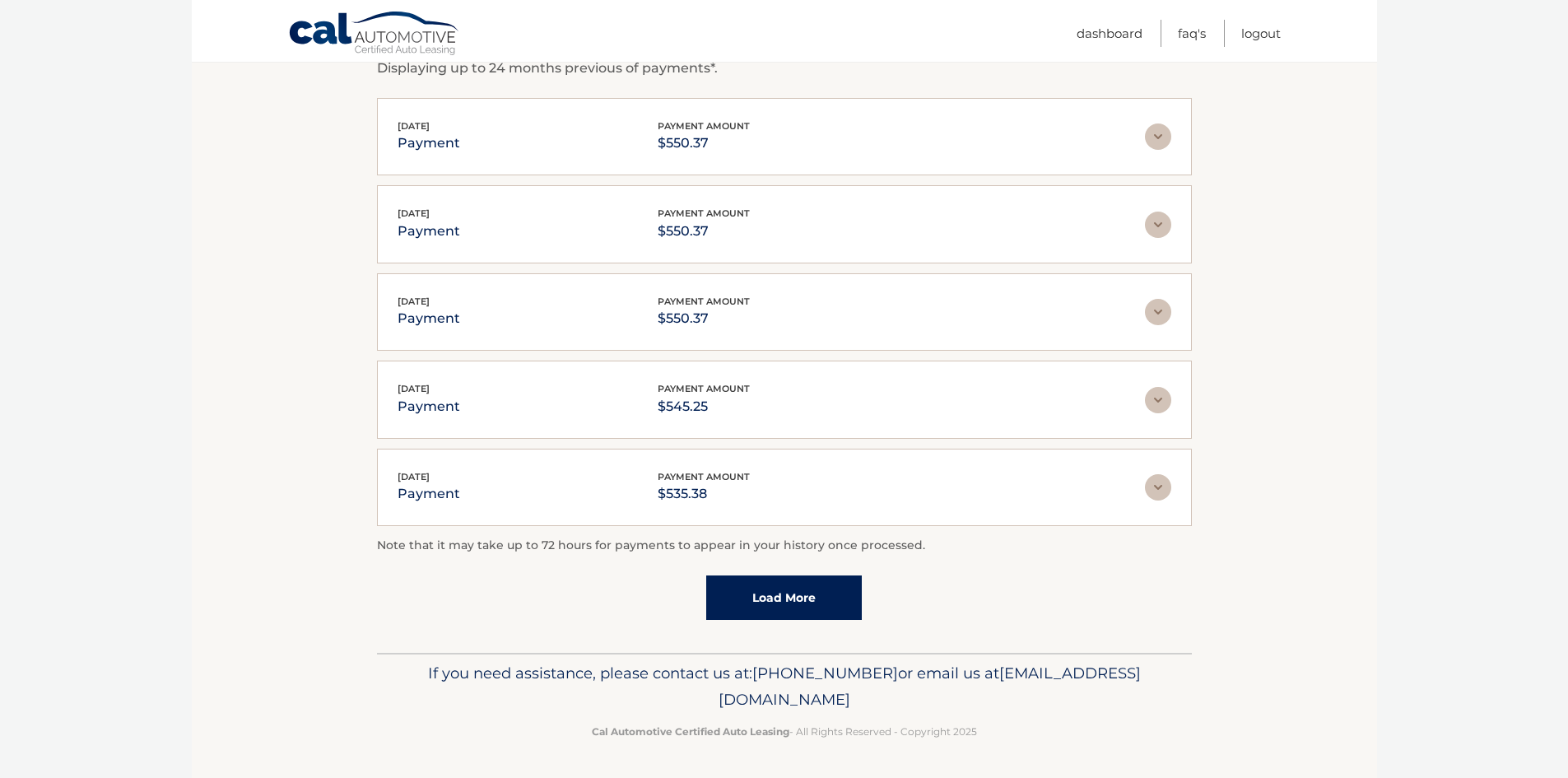
click at [834, 596] on link "Load More" at bounding box center [784, 597] width 156 height 45
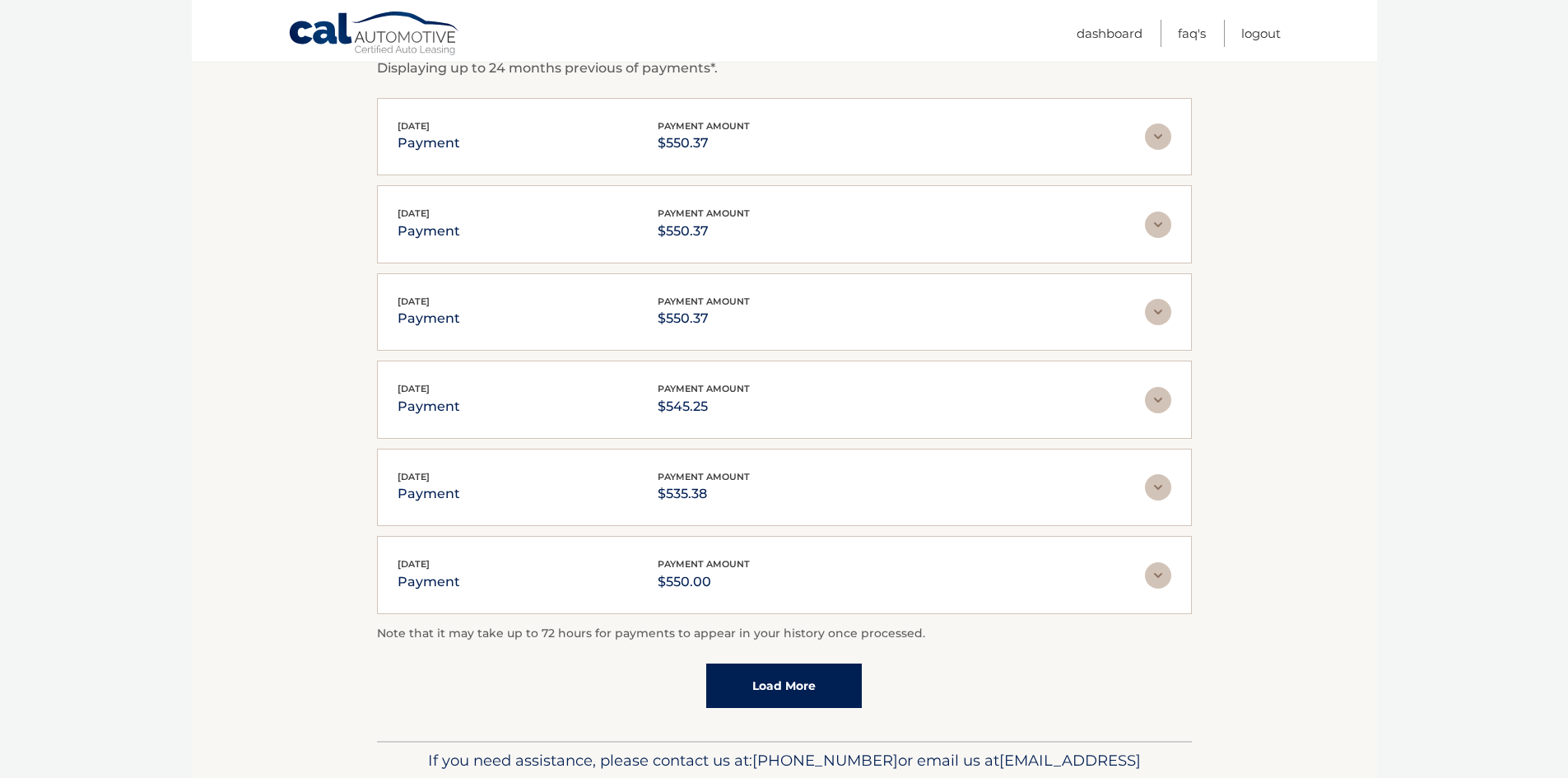
click at [777, 685] on link "Load More" at bounding box center [784, 685] width 156 height 45
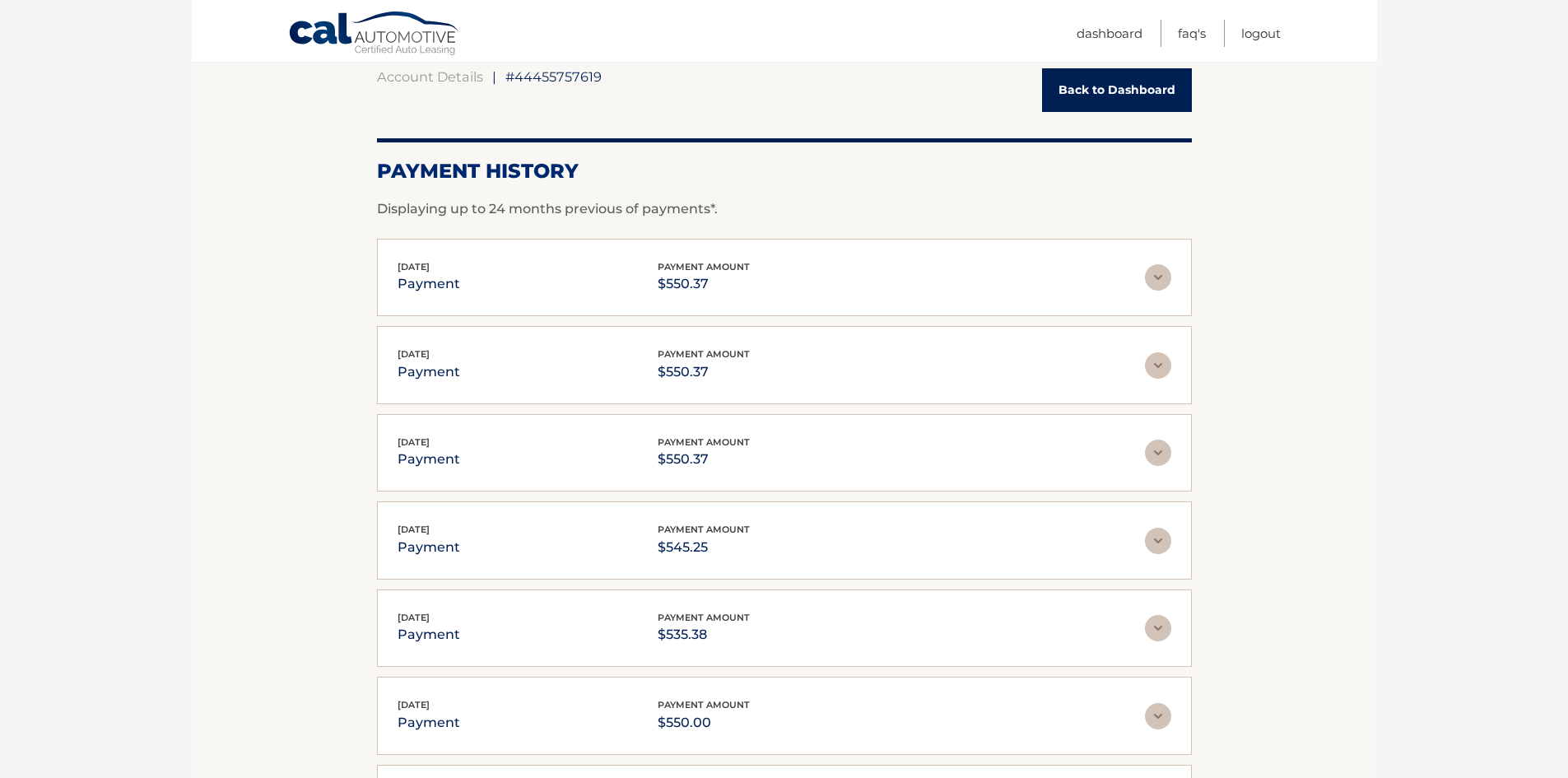
scroll to position [165, 0]
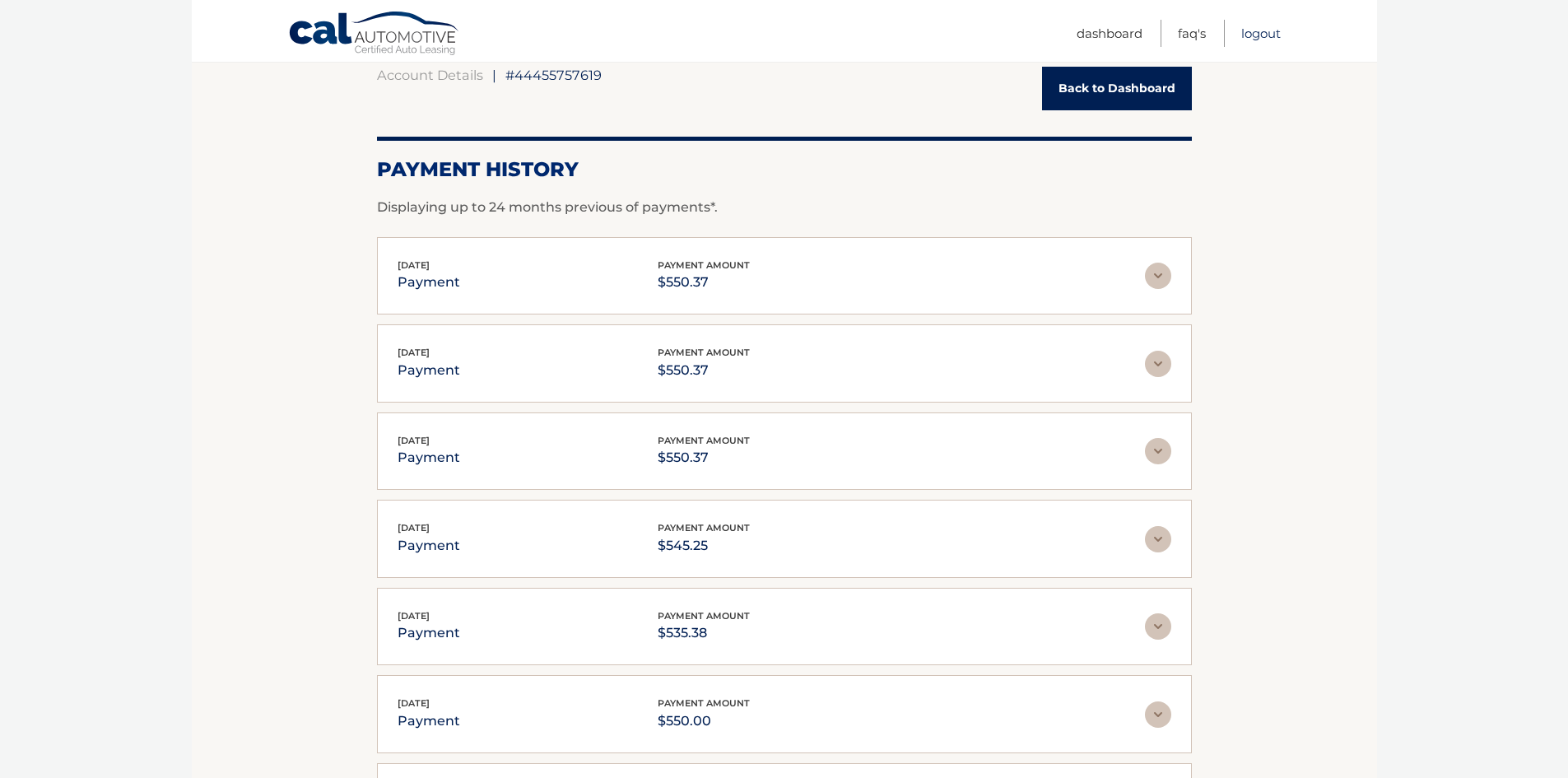
click at [1270, 40] on link "Logout" at bounding box center [1261, 33] width 40 height 27
